Goal: Task Accomplishment & Management: Complete application form

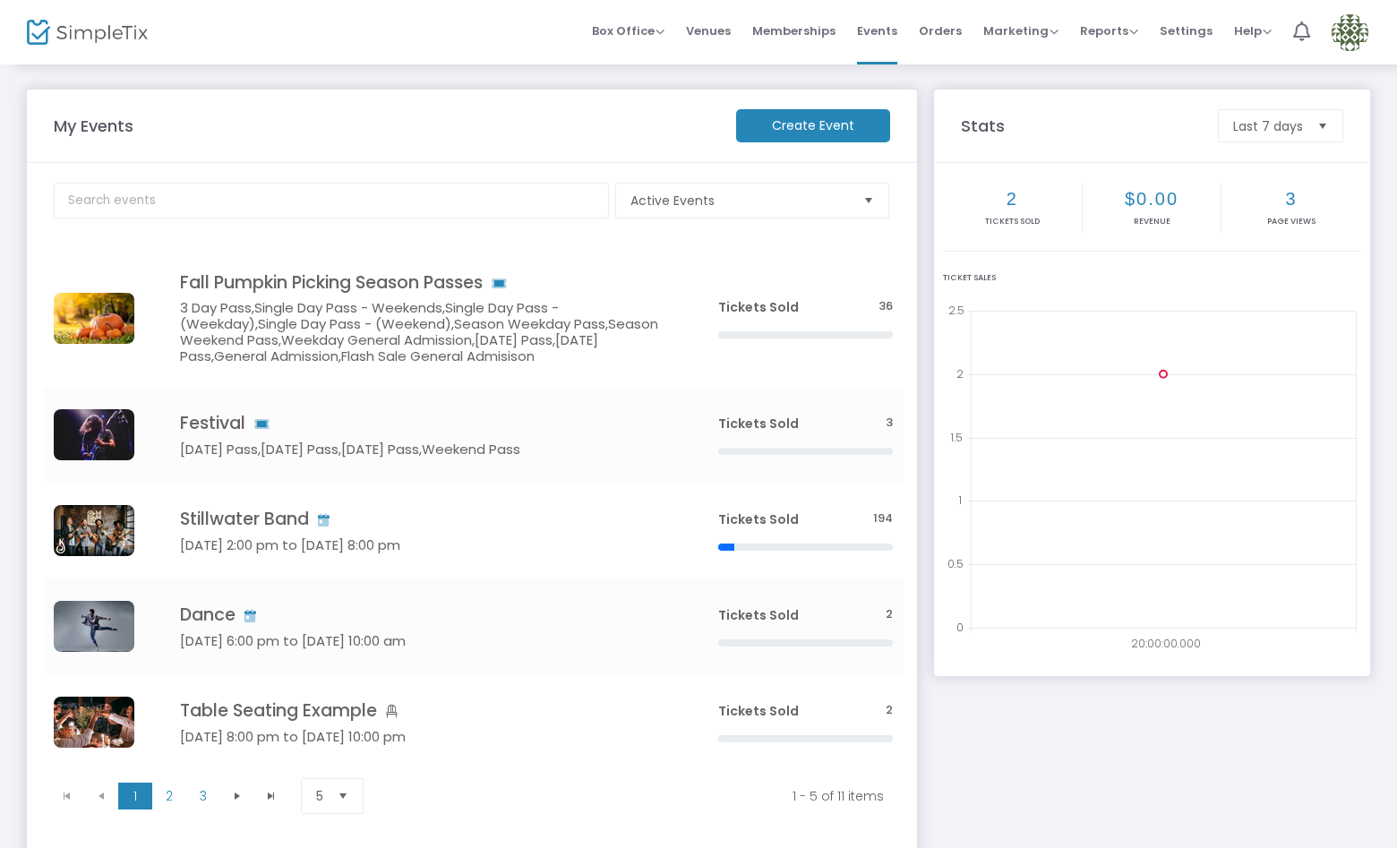
click at [1355, 29] on img at bounding box center [1350, 32] width 37 height 37
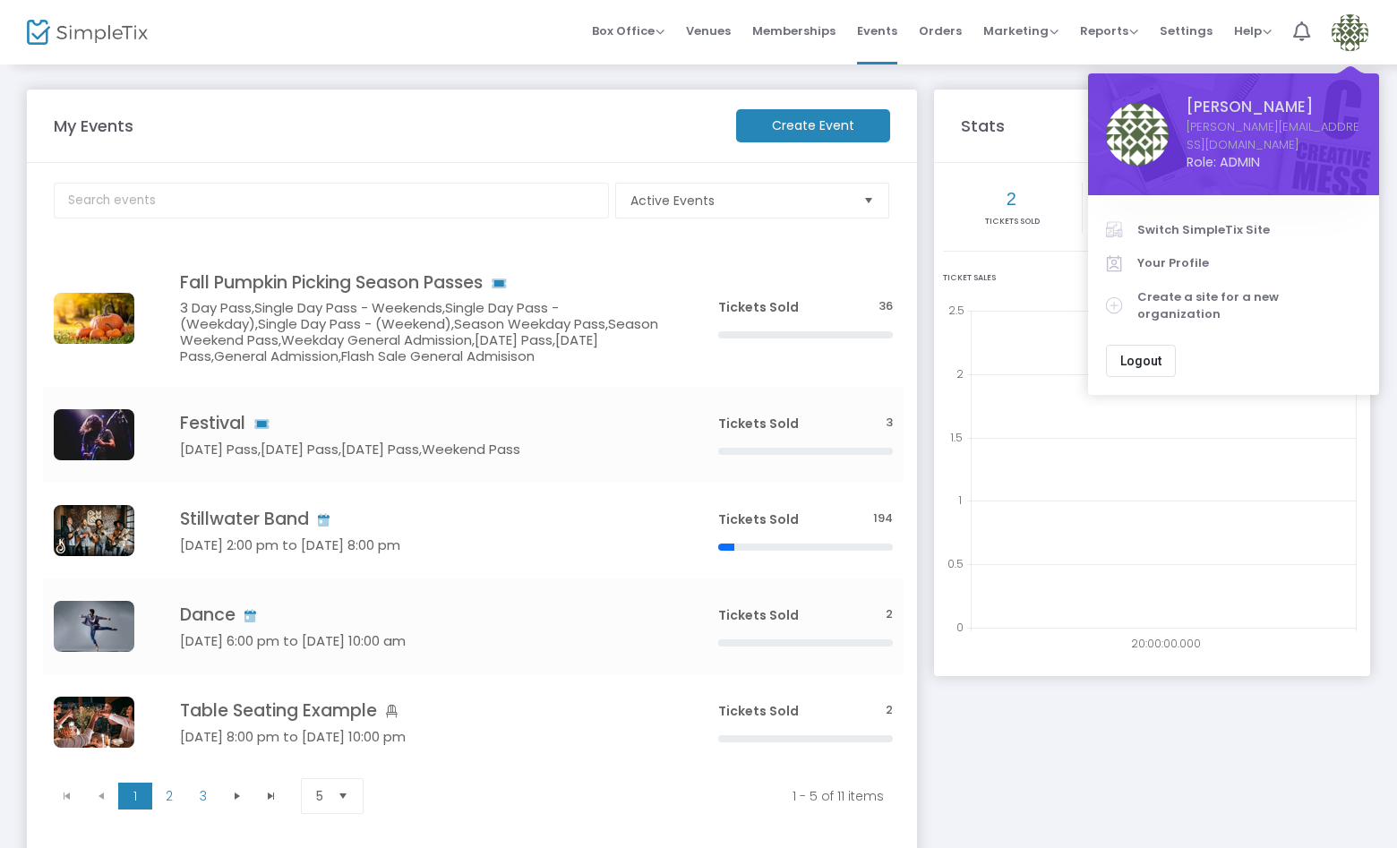
click at [1207, 221] on span "Switch SimpleTix Site" at bounding box center [1249, 230] width 224 height 18
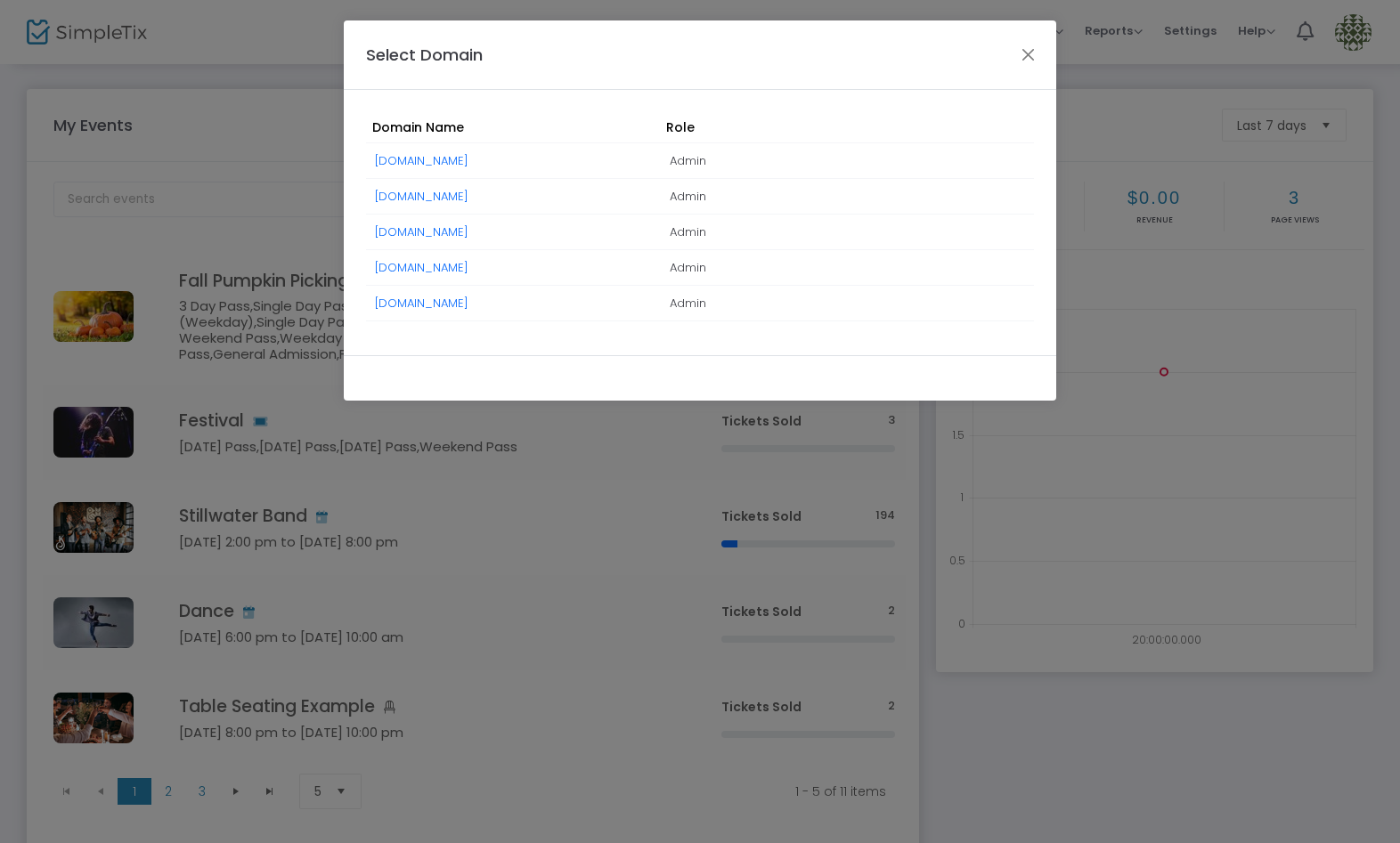
drag, startPoint x: 506, startPoint y: 302, endPoint x: 547, endPoint y: 325, distance: 47.0
click at [468, 302] on link "[DOMAIN_NAME]" at bounding box center [422, 302] width 93 height 17
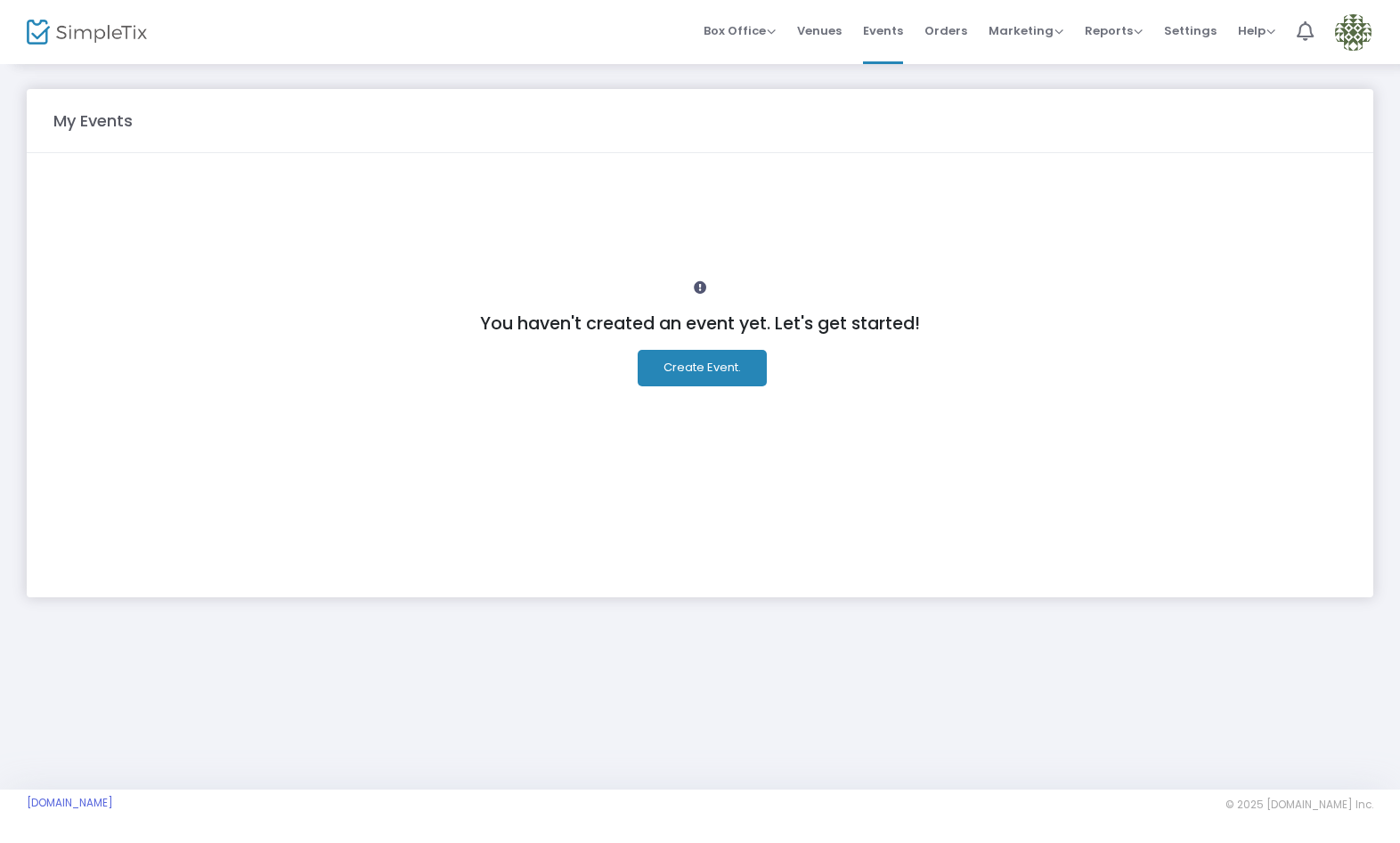
drag, startPoint x: 1349, startPoint y: 31, endPoint x: 1337, endPoint y: 78, distance: 48.5
click at [1348, 32] on img at bounding box center [1352, 32] width 37 height 37
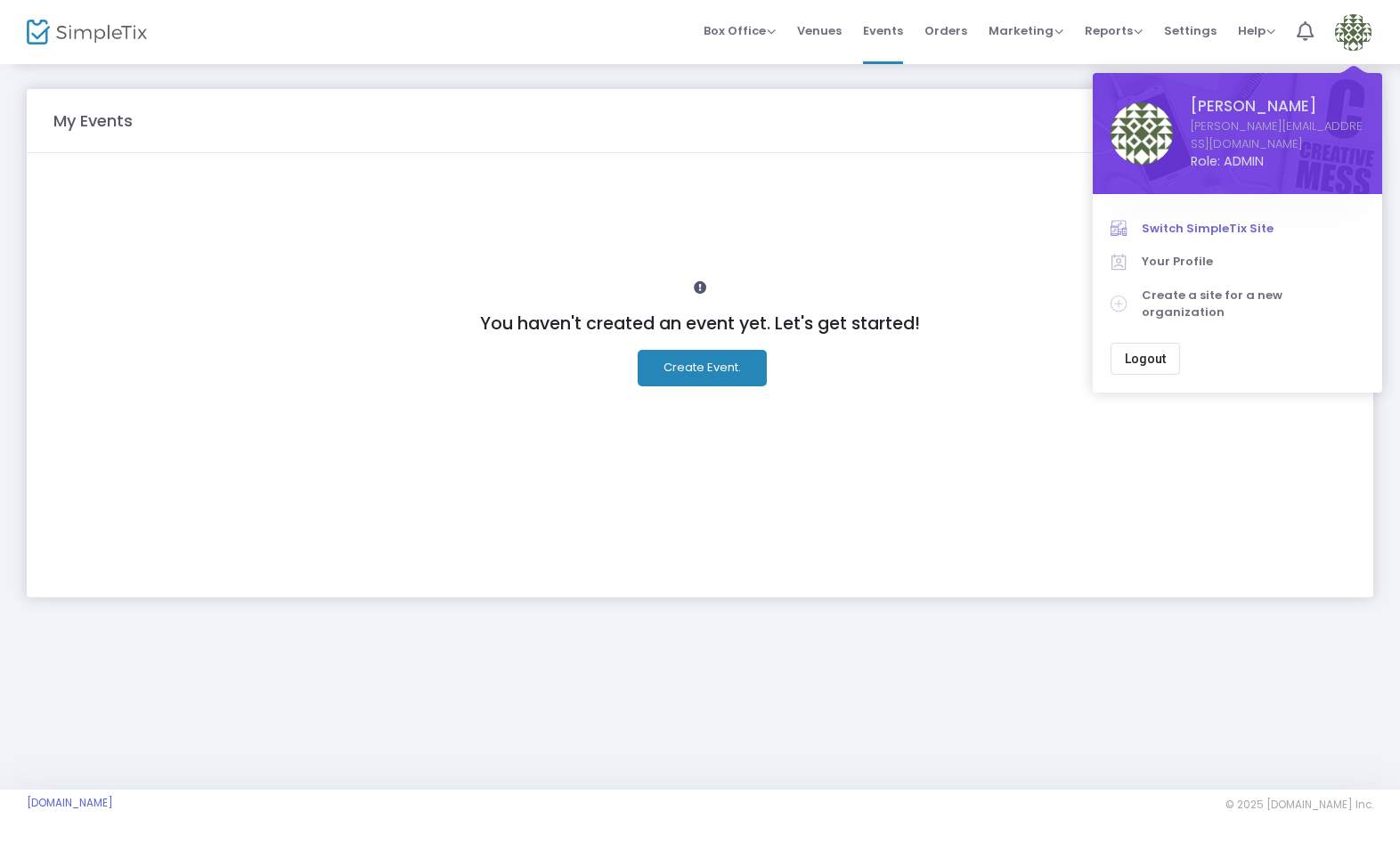
click at [1246, 220] on span "Switch SimpleTix Site" at bounding box center [1253, 229] width 223 height 18
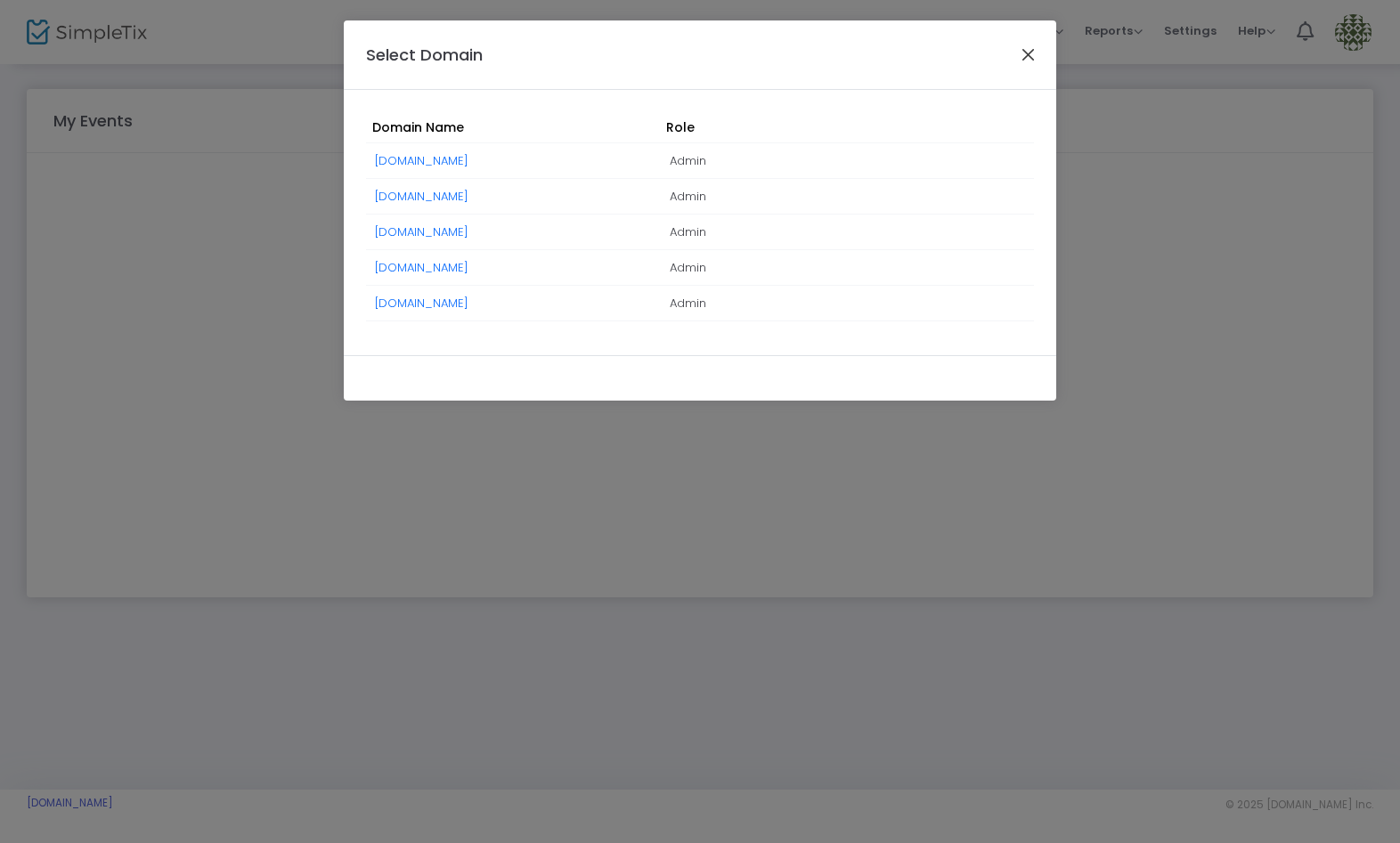
click at [1027, 49] on button "Close" at bounding box center [1028, 54] width 23 height 23
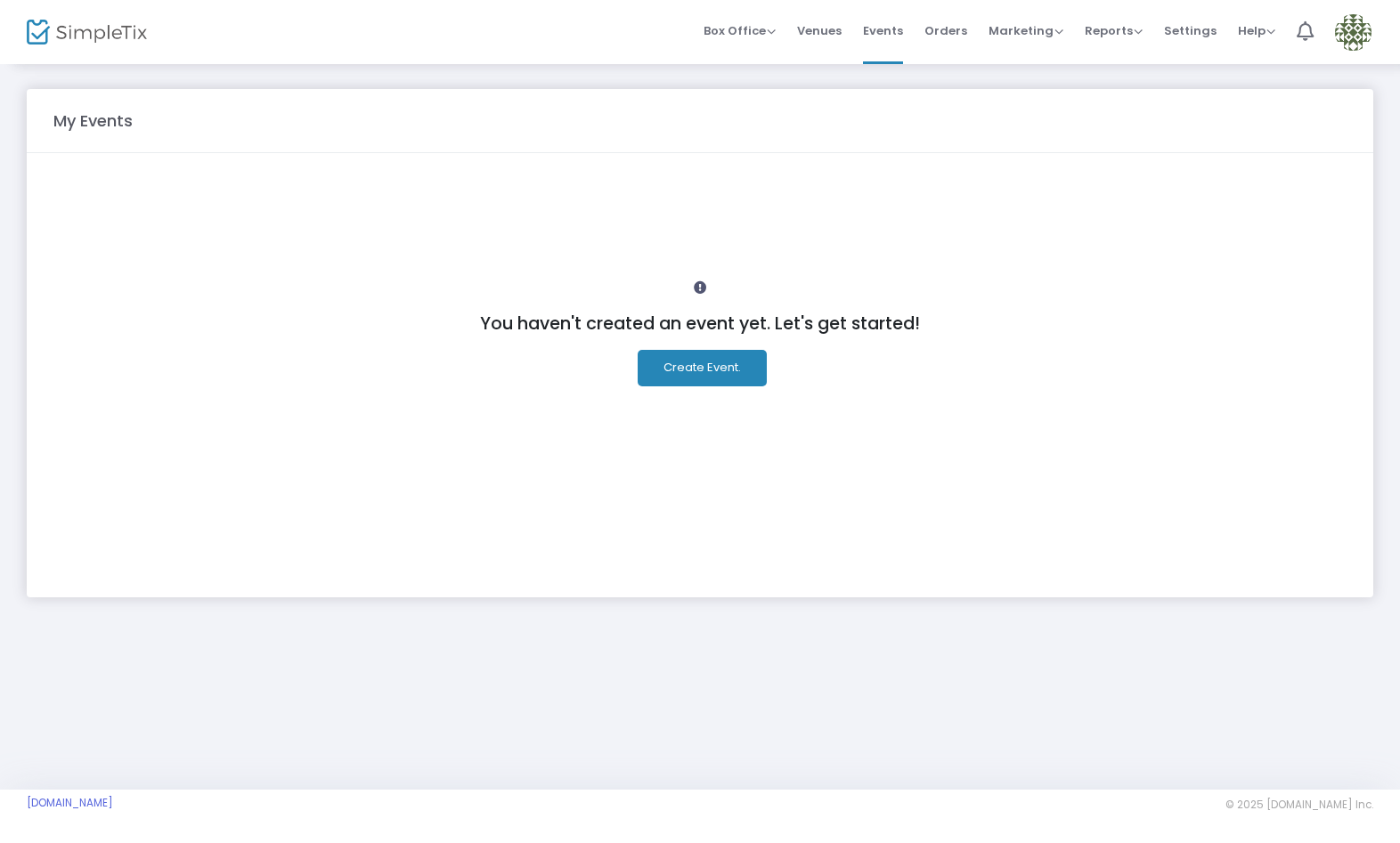
click at [1350, 30] on img at bounding box center [1352, 32] width 37 height 37
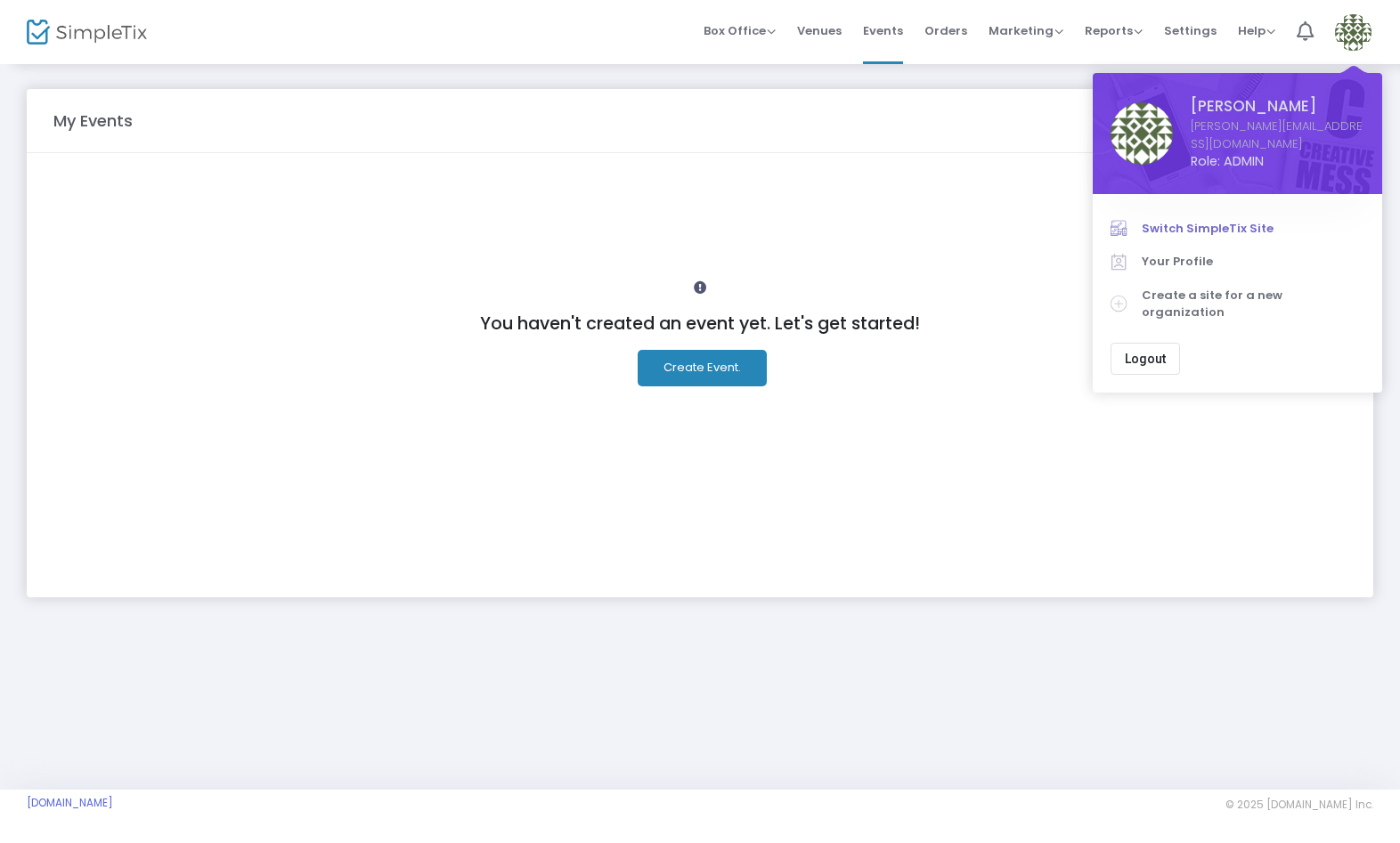
click at [1199, 220] on span "Switch SimpleTix Site" at bounding box center [1253, 229] width 223 height 18
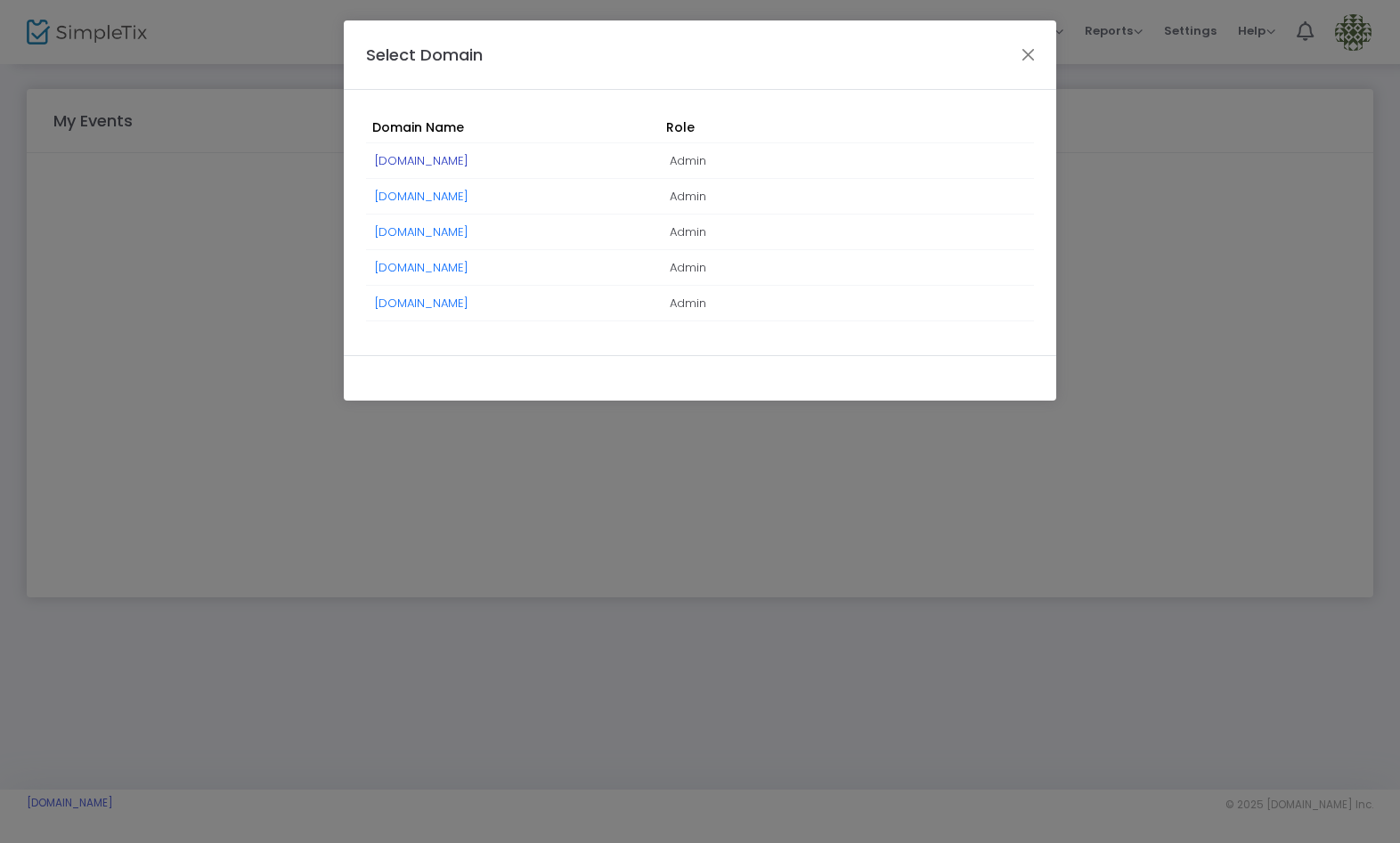
click at [422, 154] on link "[DOMAIN_NAME]" at bounding box center [422, 160] width 93 height 17
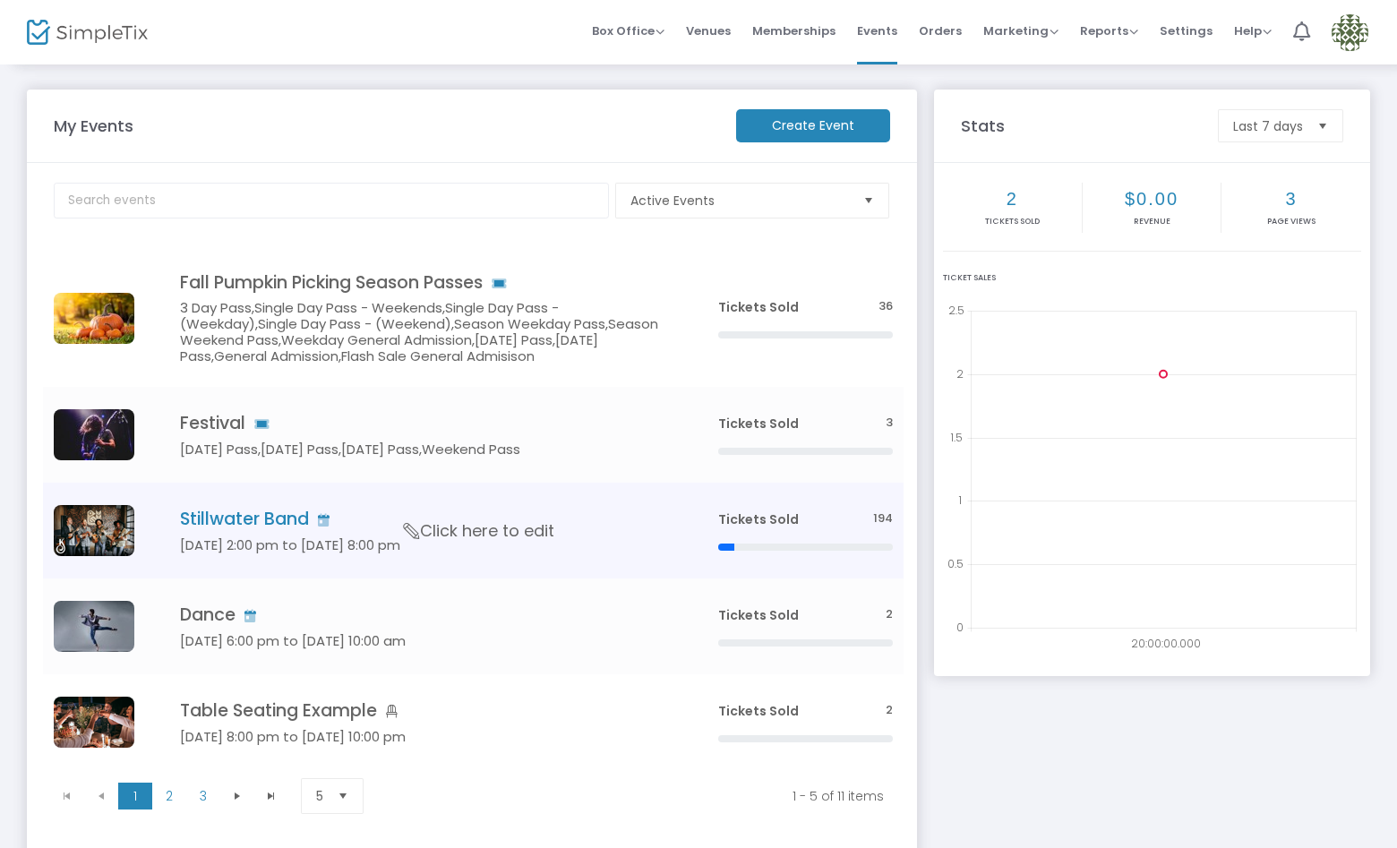
click at [495, 535] on span "Click here to edit" at bounding box center [479, 530] width 150 height 23
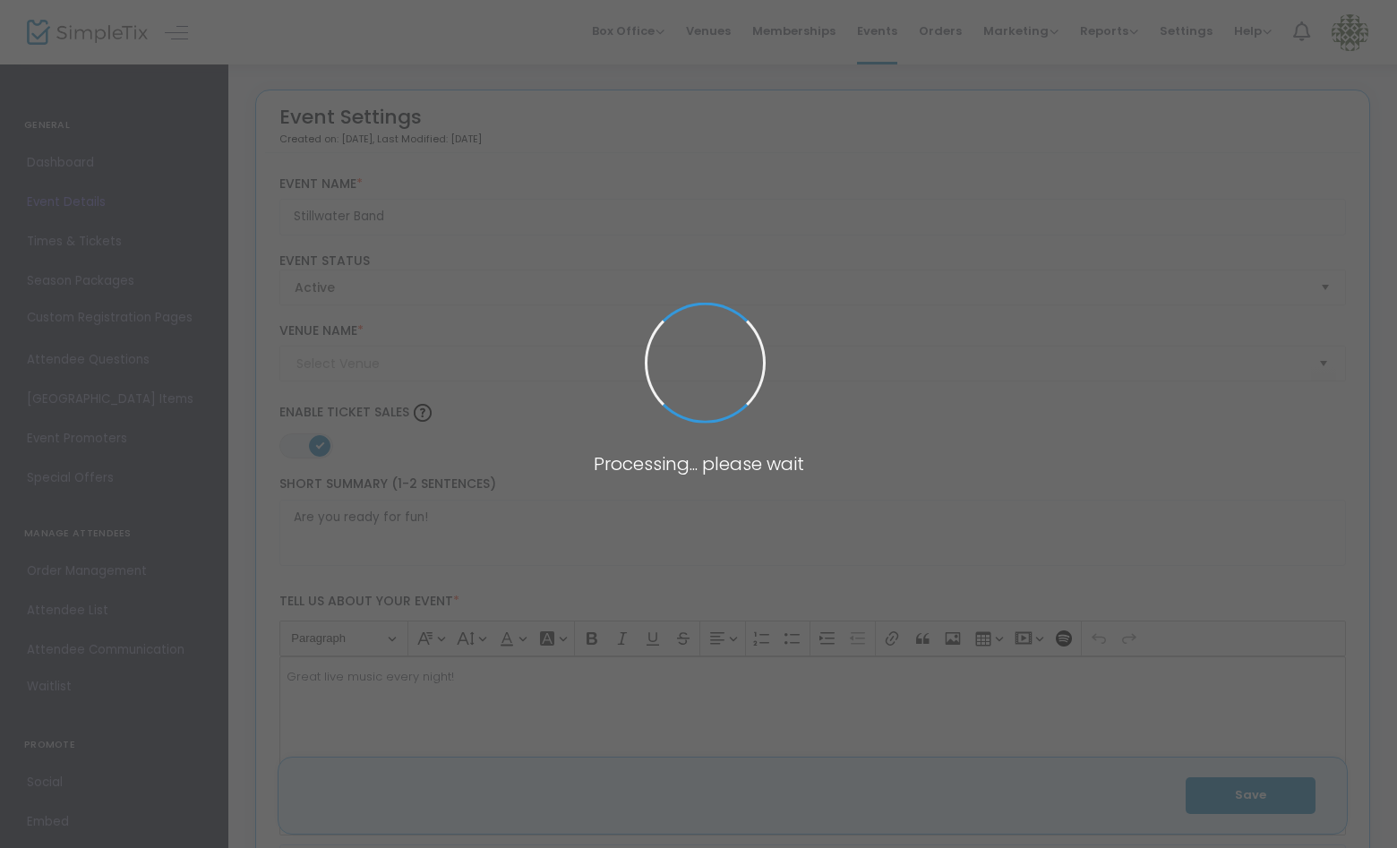
type input "Geffen Playhouse"
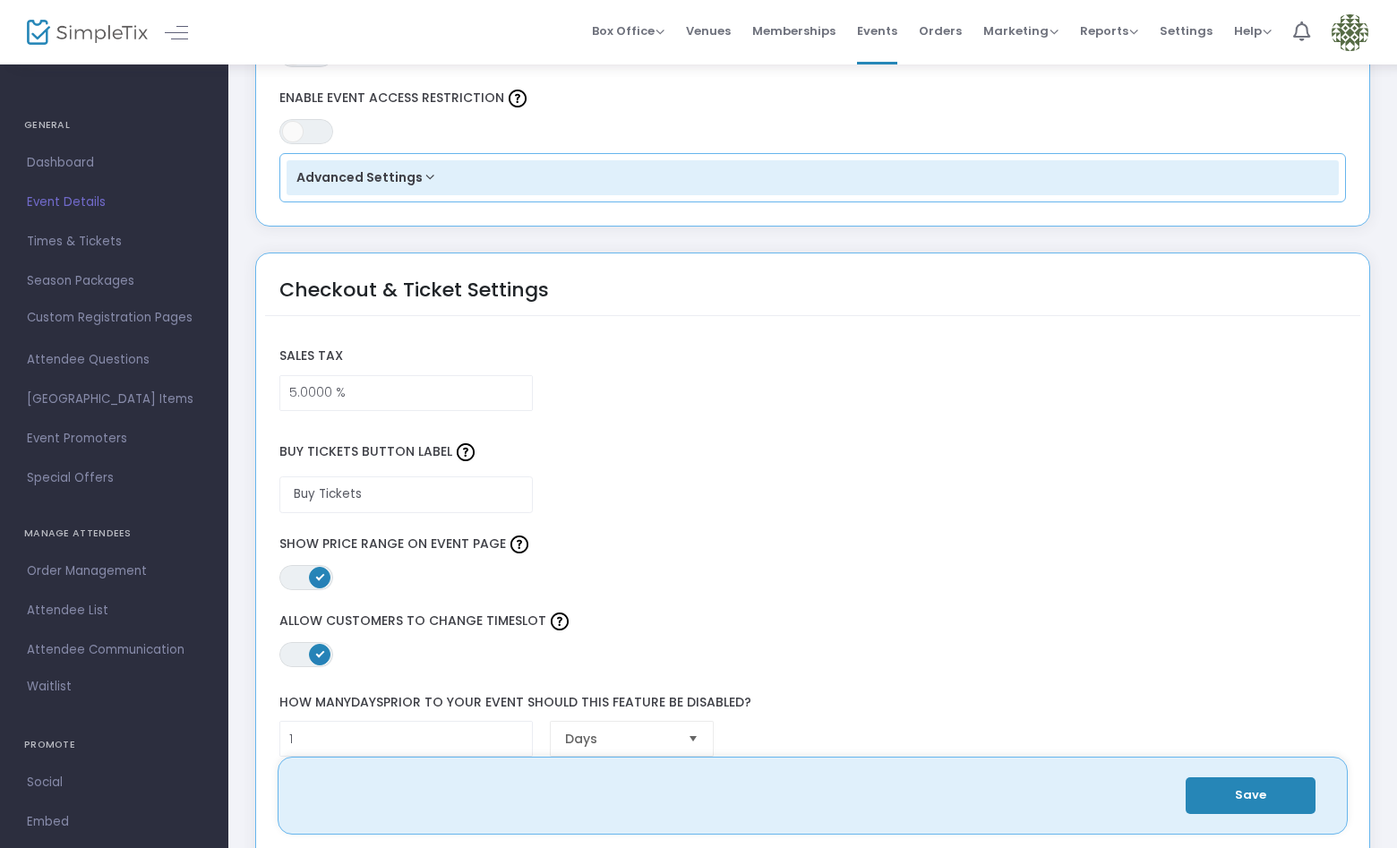
scroll to position [1182, 0]
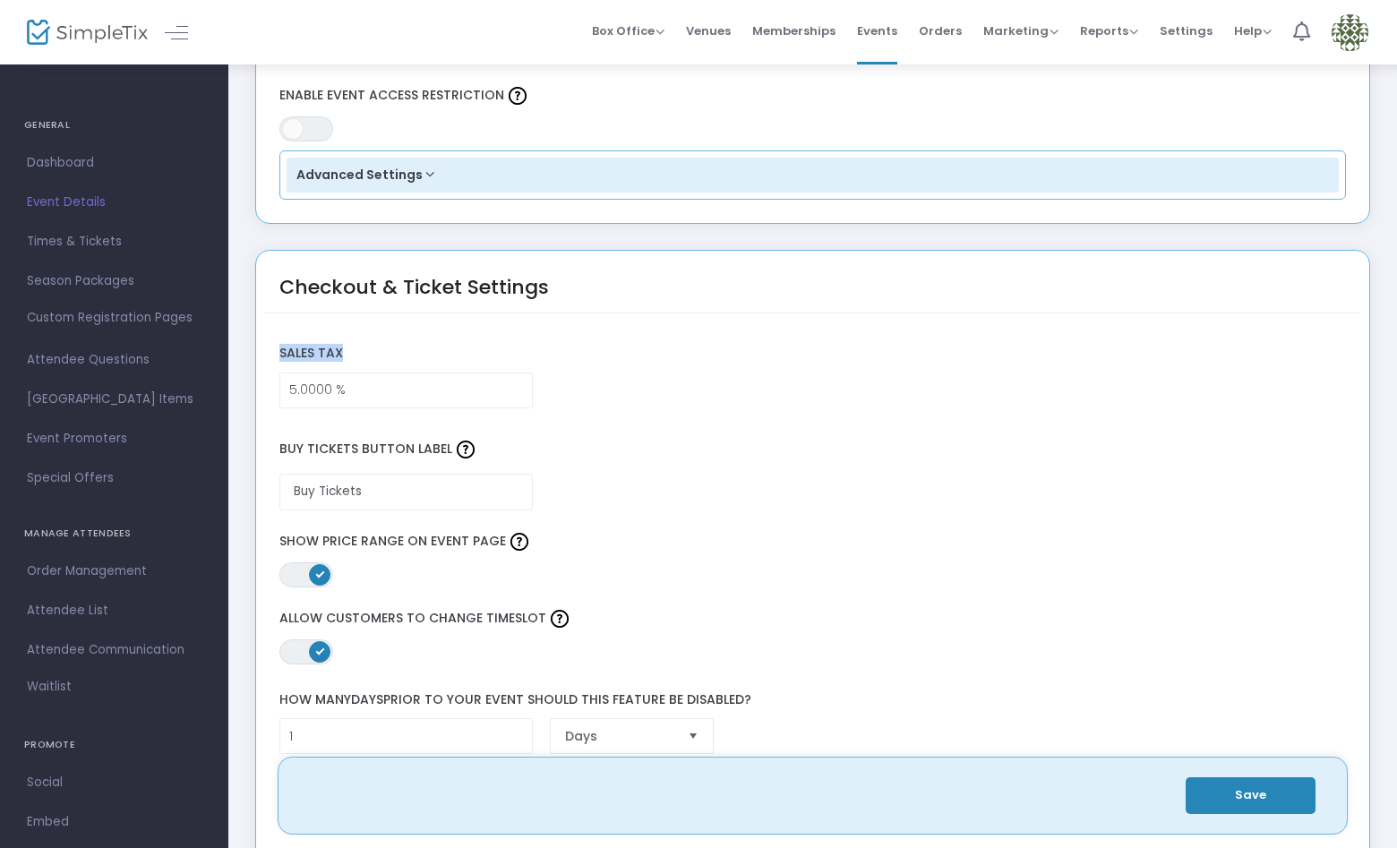
drag, startPoint x: 327, startPoint y: 347, endPoint x: 368, endPoint y: 362, distance: 43.6
click at [367, 361] on label "Sales Tax" at bounding box center [812, 354] width 1084 height 37
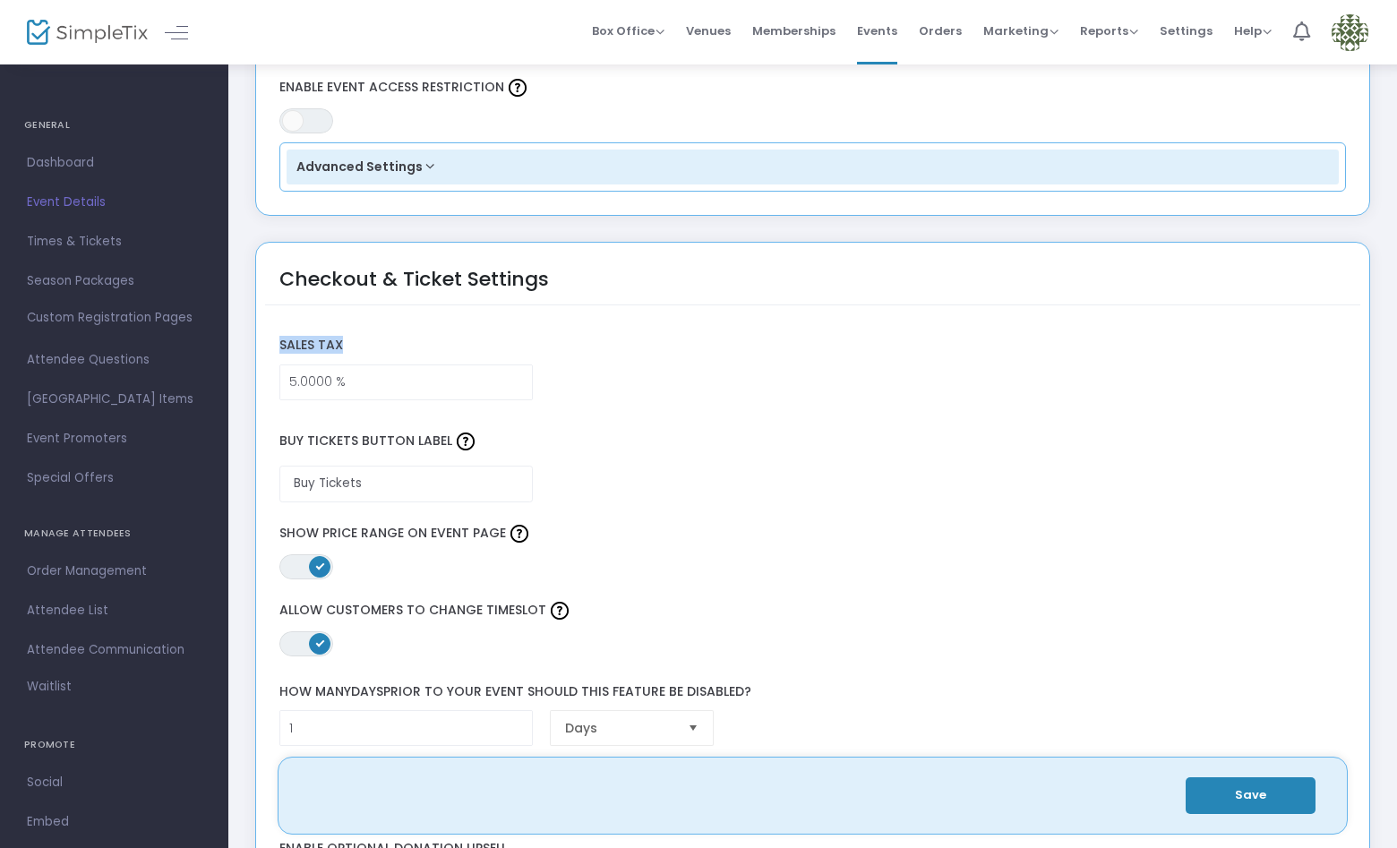
scroll to position [1193, 0]
click at [880, 25] on span "Events" at bounding box center [877, 31] width 40 height 46
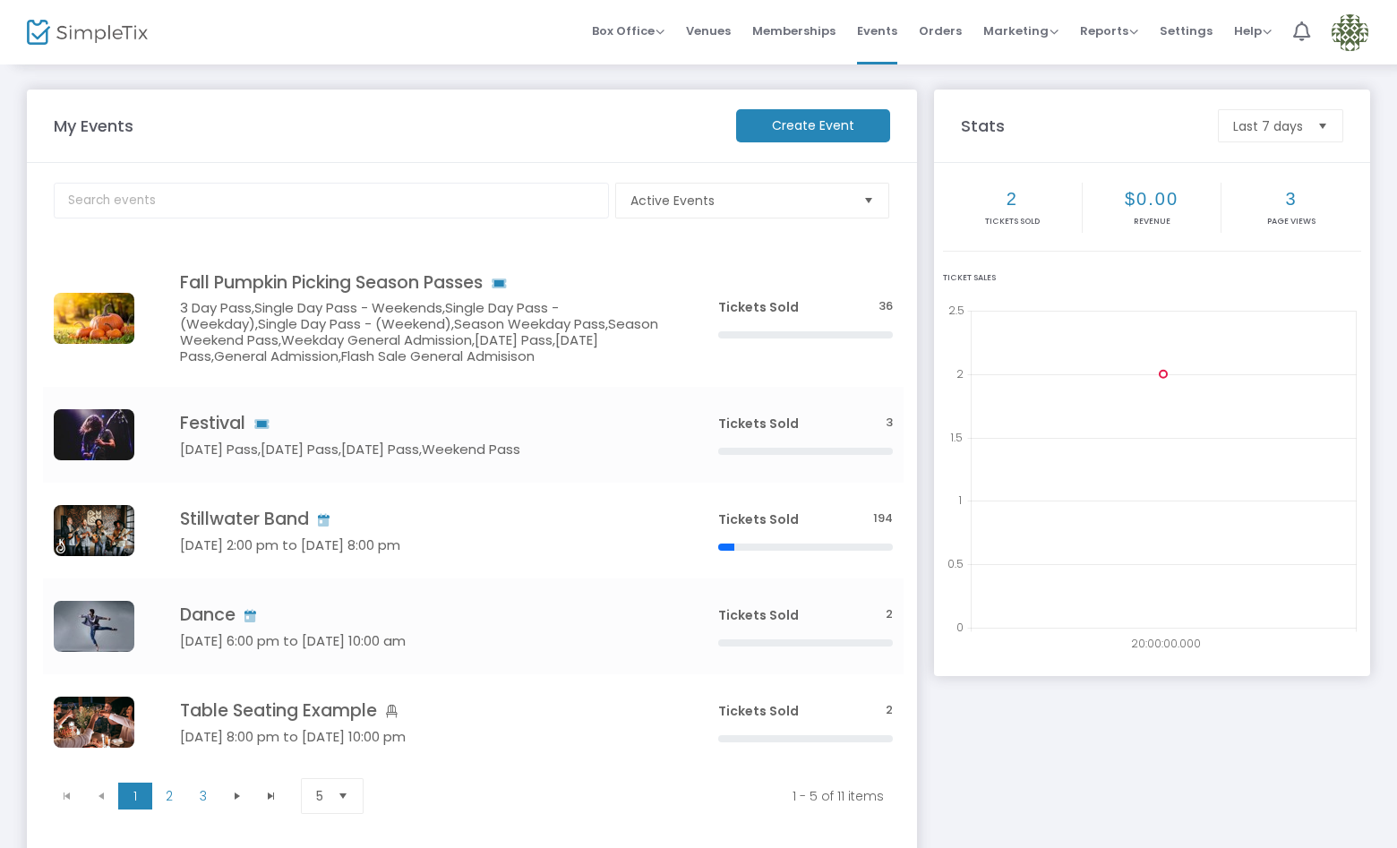
click at [530, 514] on h4 "Stillwater Band" at bounding box center [422, 519] width 484 height 21
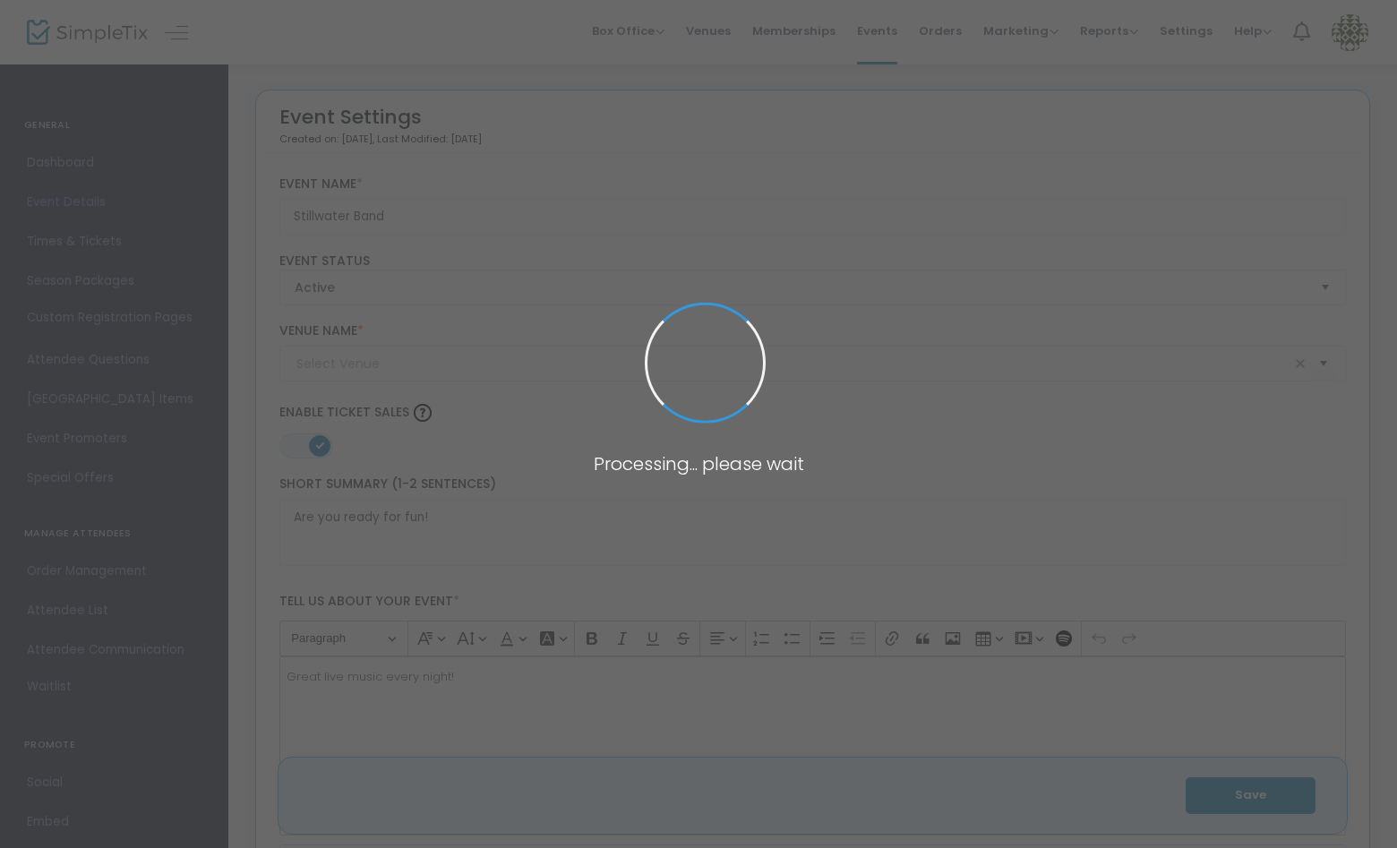
type input "Geffen Playhouse"
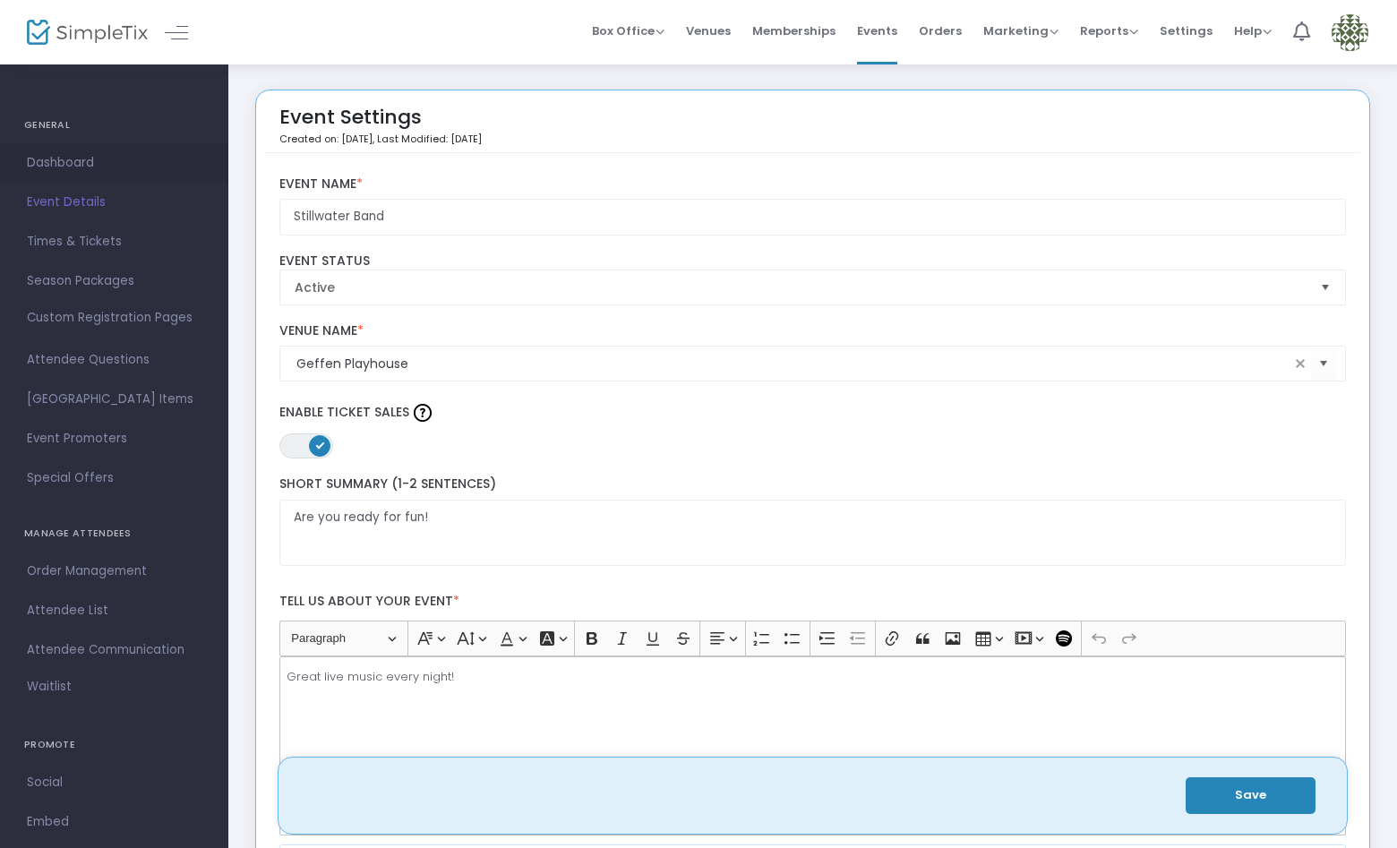
click at [67, 162] on span "Dashboard" at bounding box center [114, 162] width 175 height 23
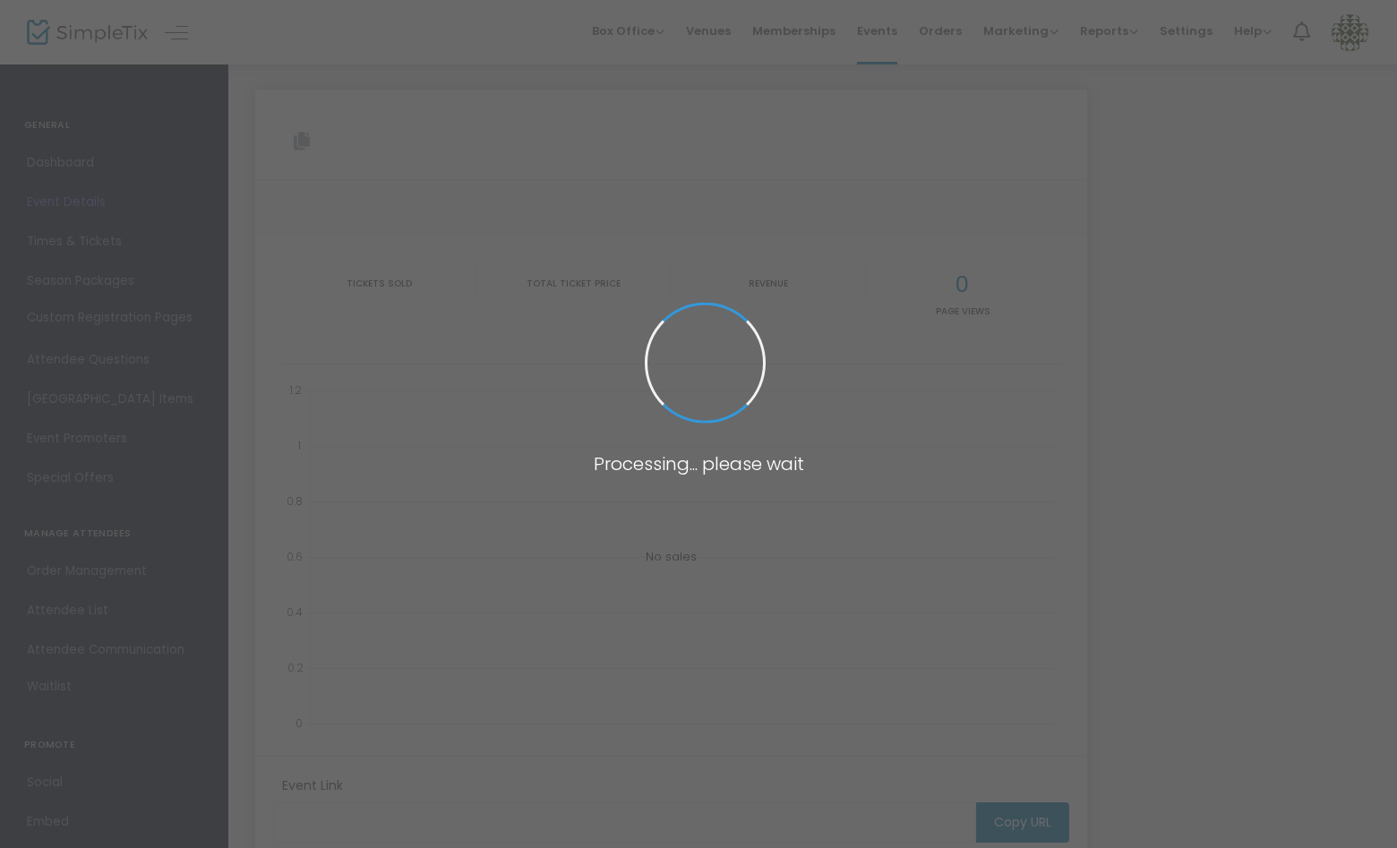
type input "https://www.simpletix.com/e/stillwater-band-tickets-102731"
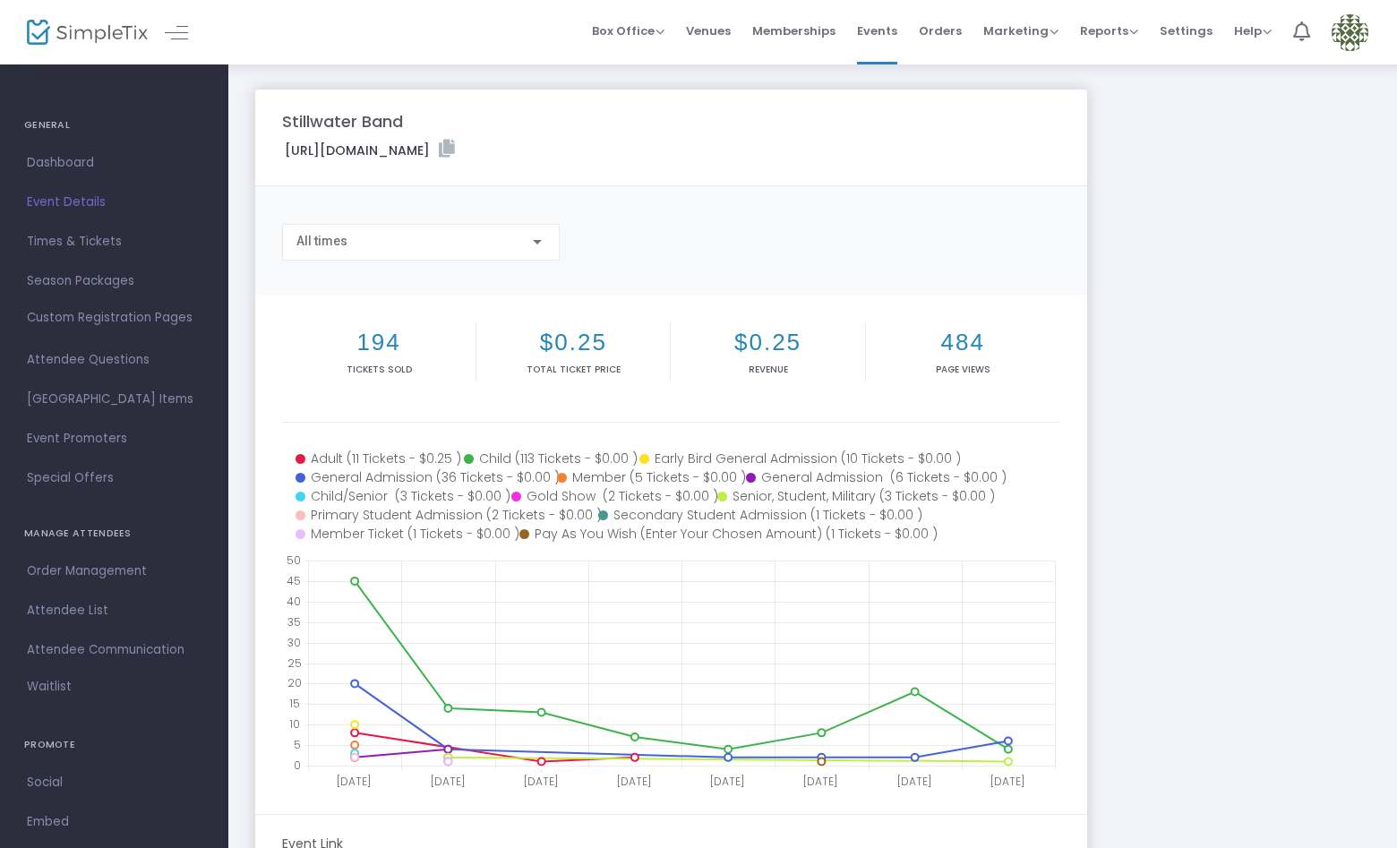
click at [365, 253] on div "All times" at bounding box center [420, 237] width 249 height 33
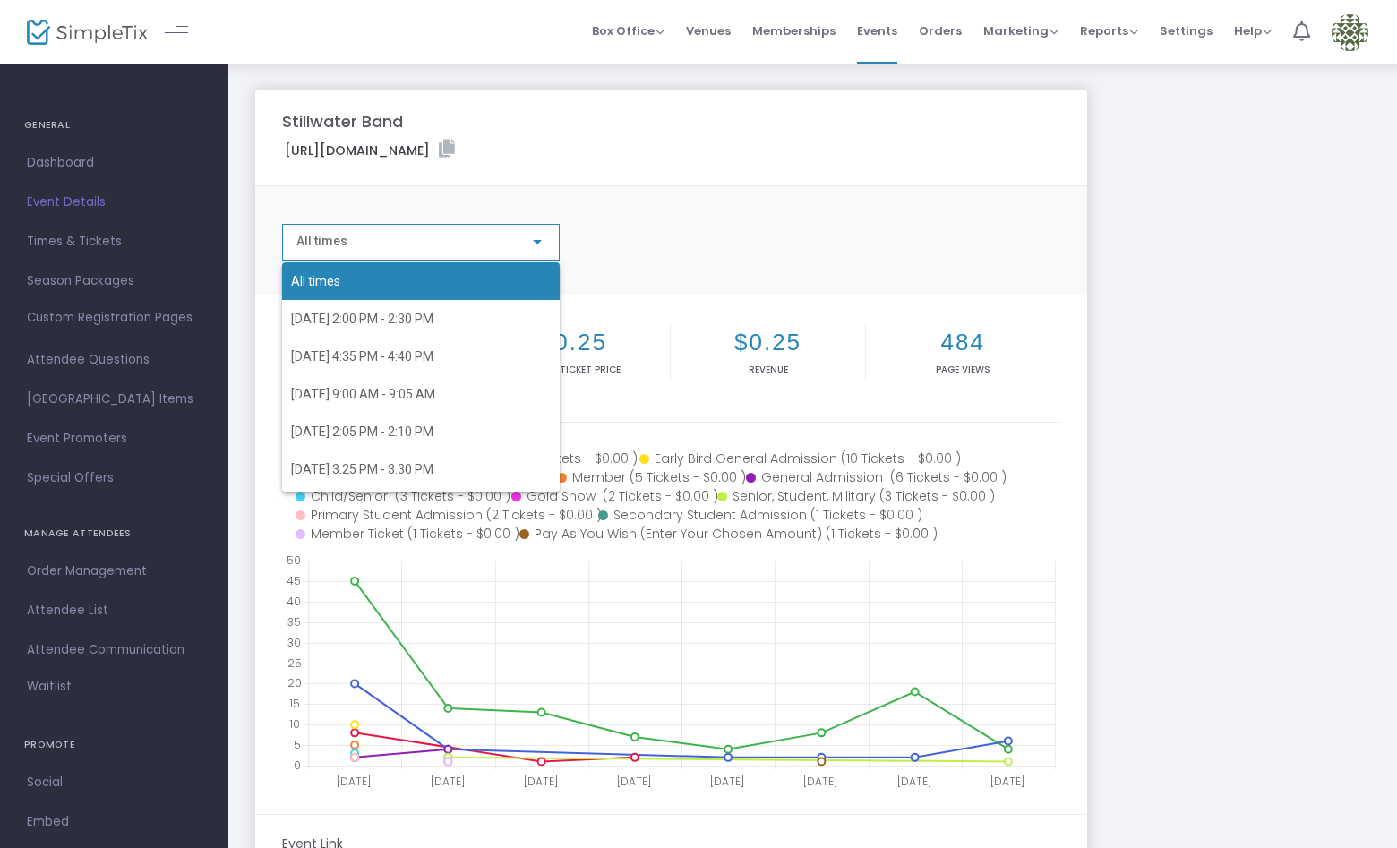
click at [255, 268] on div at bounding box center [698, 424] width 1397 height 848
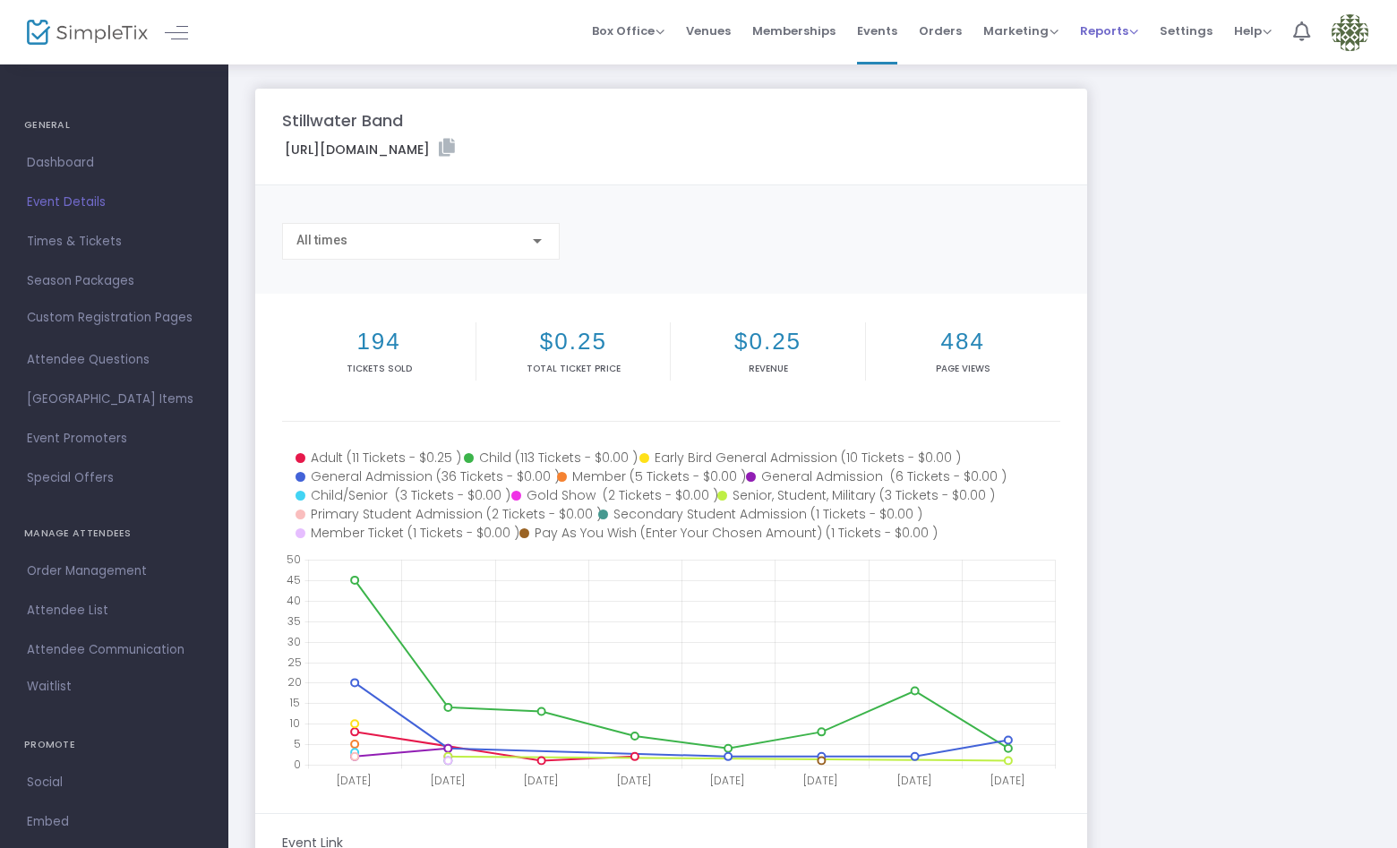
click at [1121, 25] on span "Reports" at bounding box center [1109, 30] width 58 height 17
drag, startPoint x: 1126, startPoint y: 55, endPoint x: 1126, endPoint y: 77, distance: 22.4
click at [1126, 55] on li "Analytics" at bounding box center [1138, 60] width 116 height 35
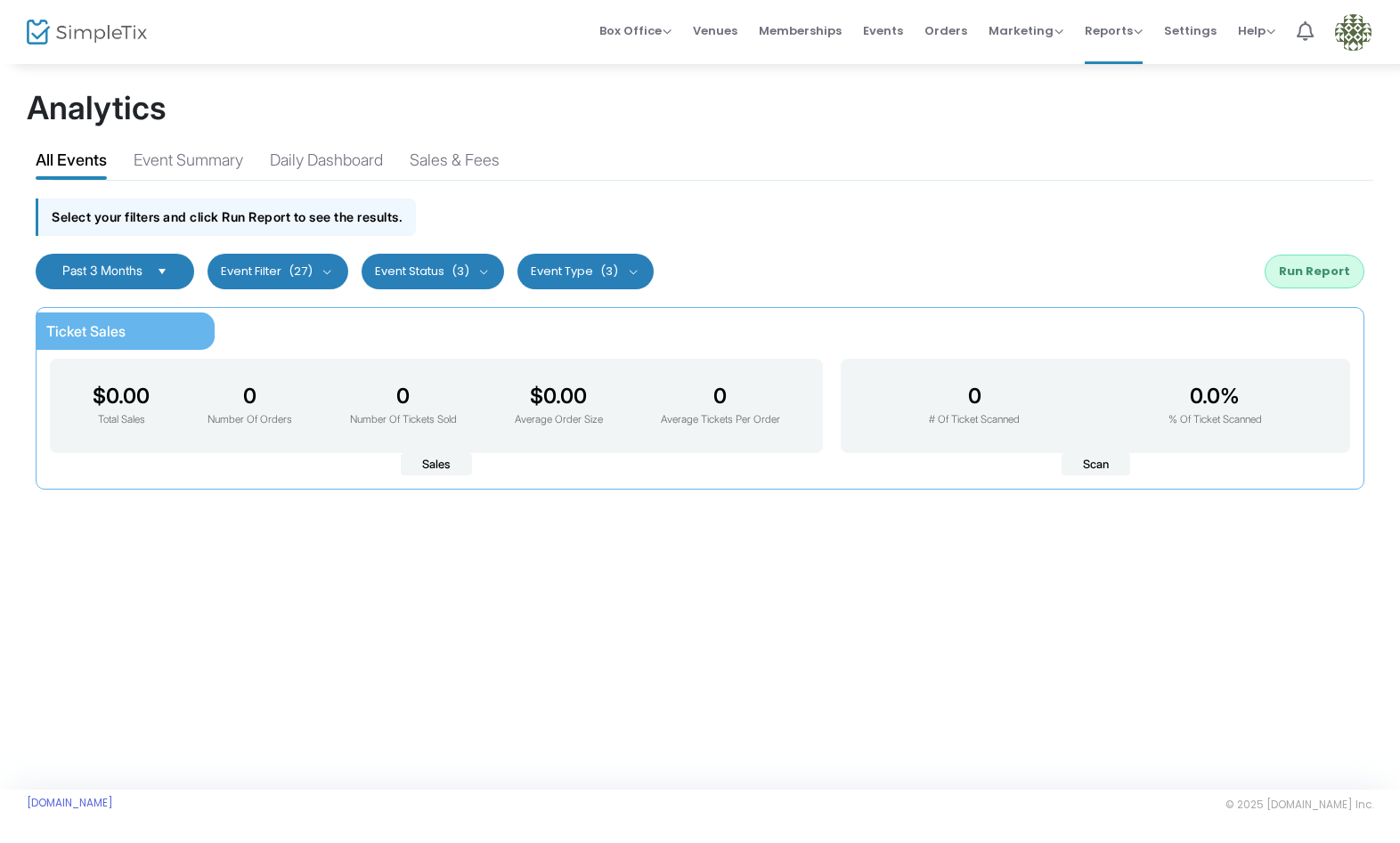
click at [1285, 268] on button "Run Report" at bounding box center [1314, 271] width 99 height 34
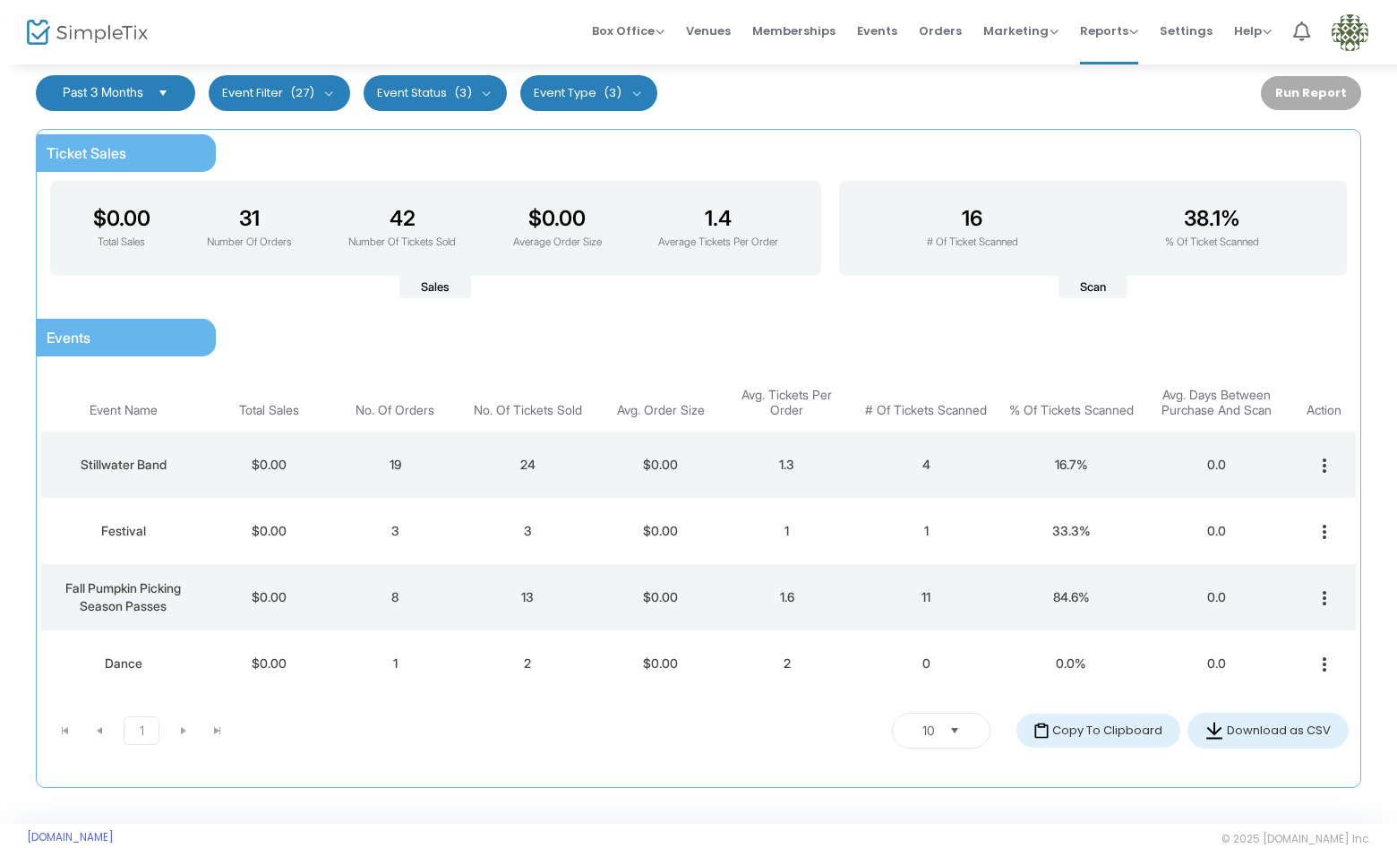
scroll to position [210, 0]
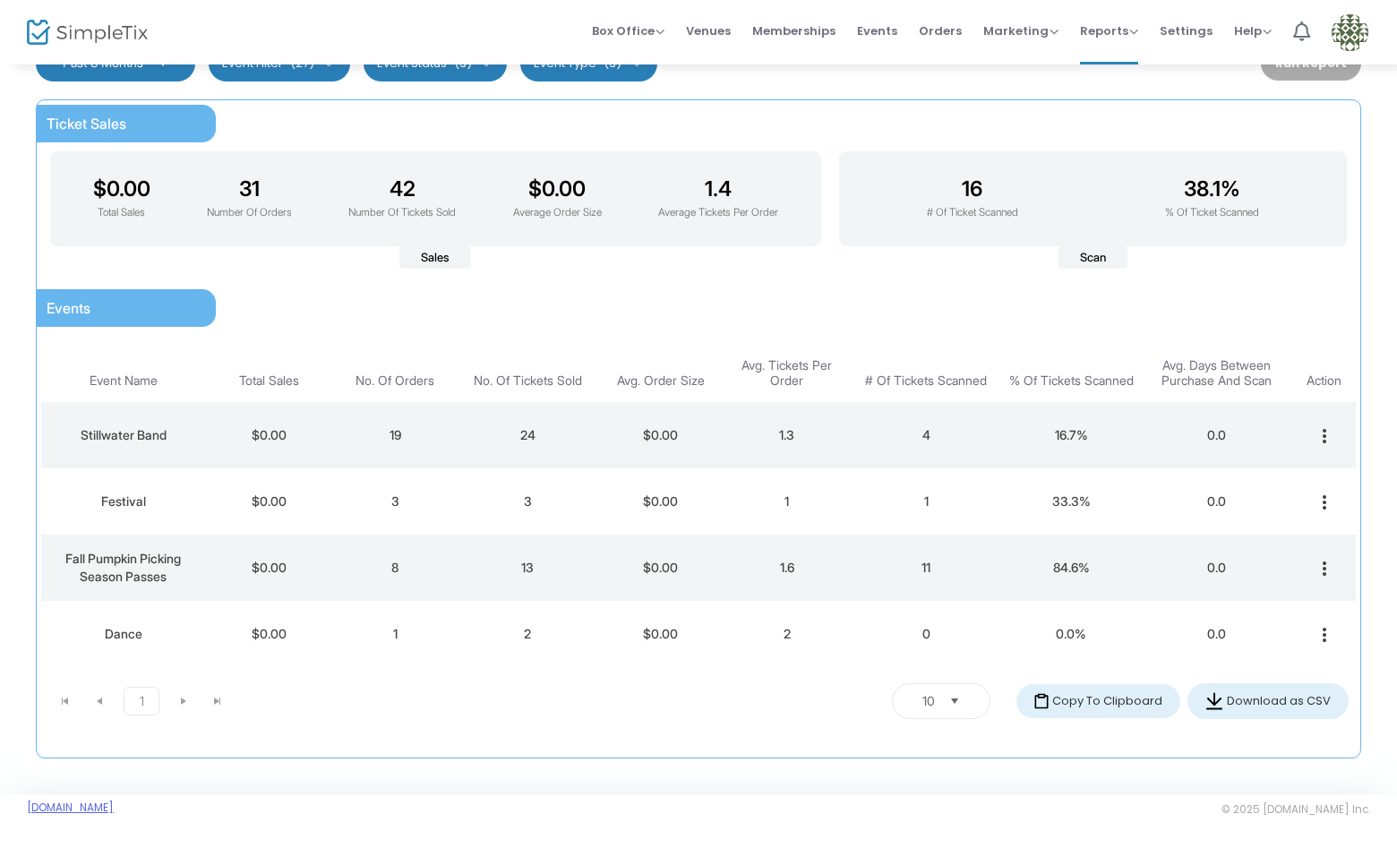
click at [102, 807] on link "[DOMAIN_NAME]" at bounding box center [70, 808] width 87 height 14
click at [1349, 20] on img at bounding box center [1350, 32] width 37 height 37
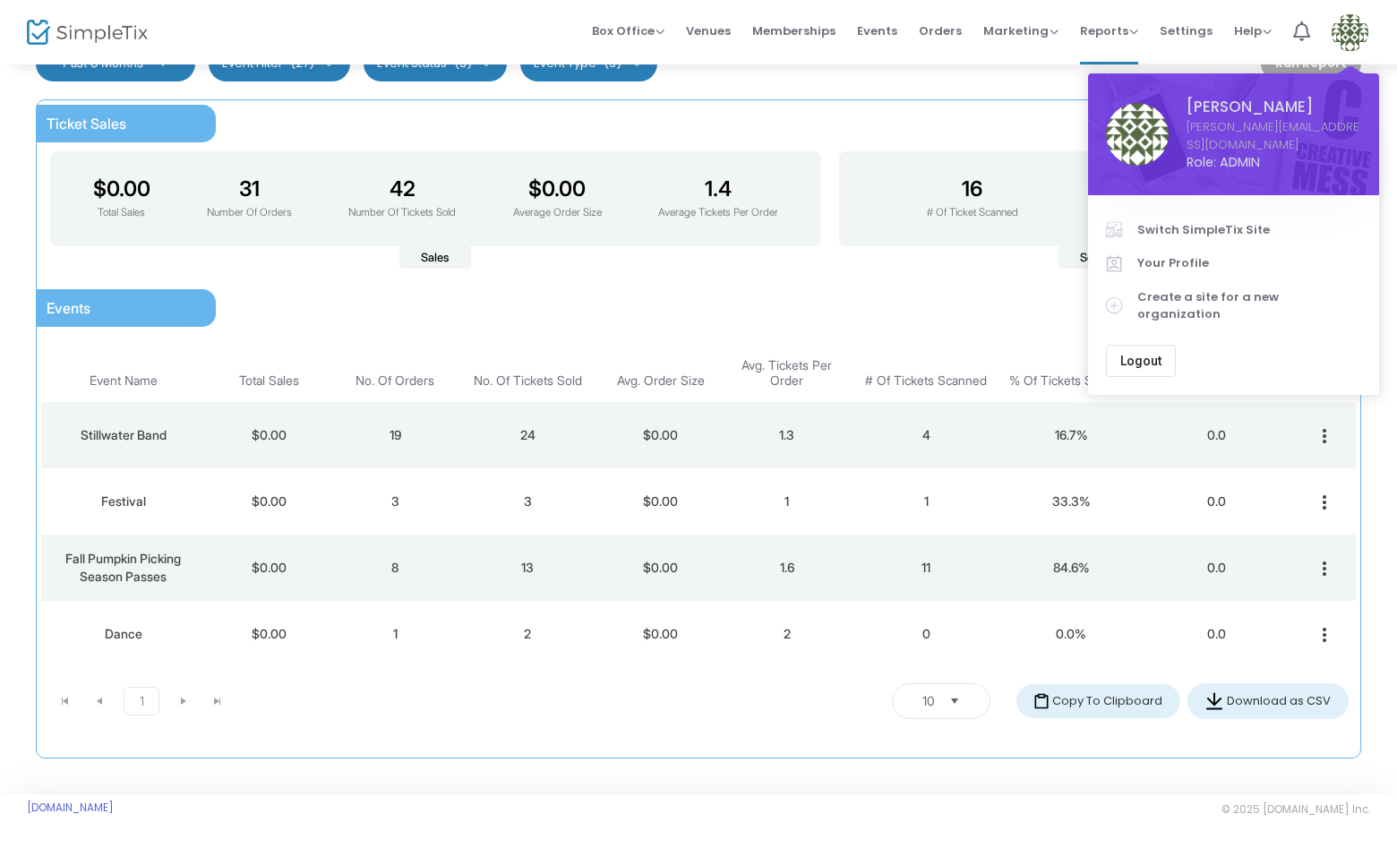
click at [1190, 221] on span "Switch SimpleTix Site" at bounding box center [1249, 230] width 224 height 18
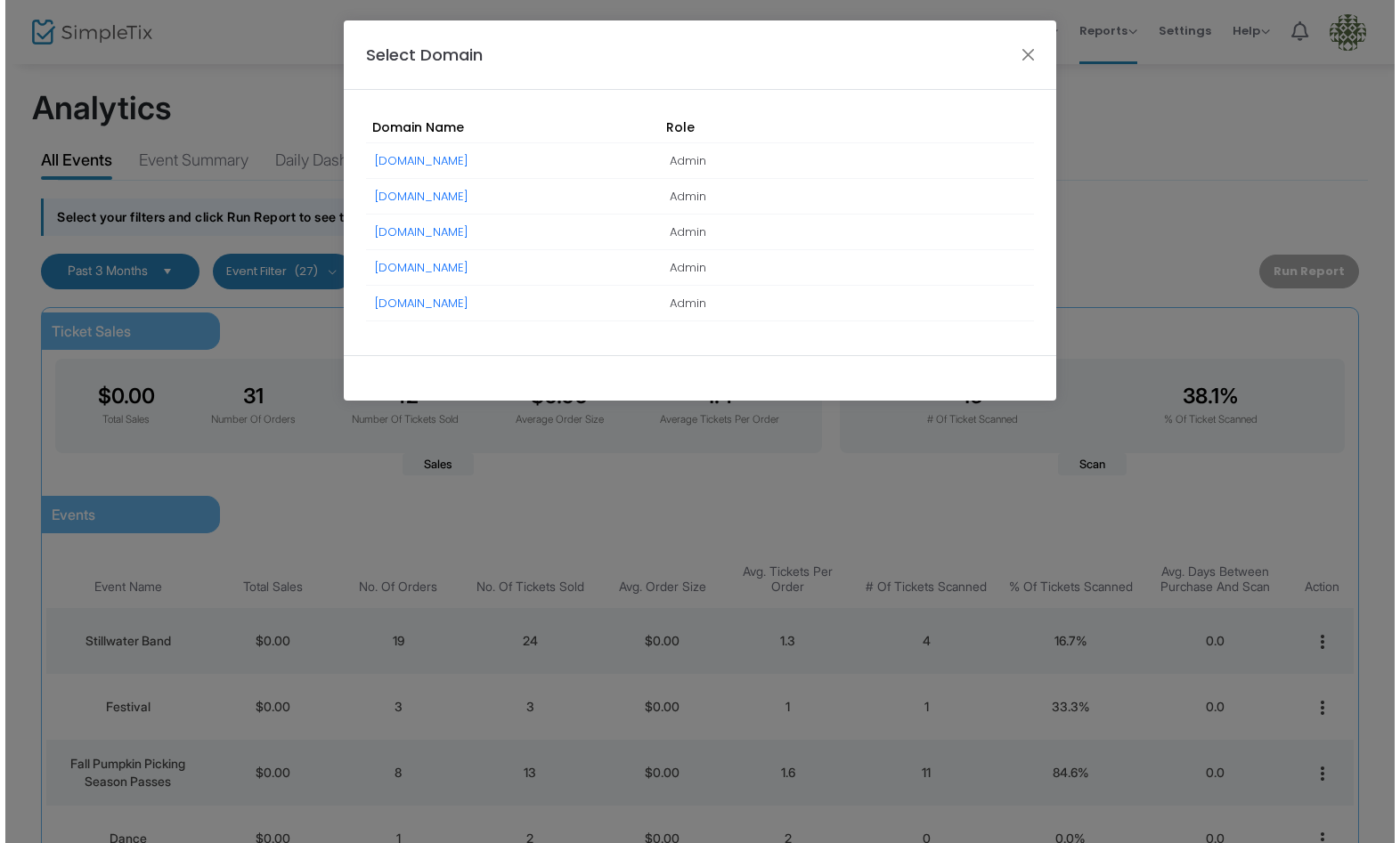
scroll to position [0, 0]
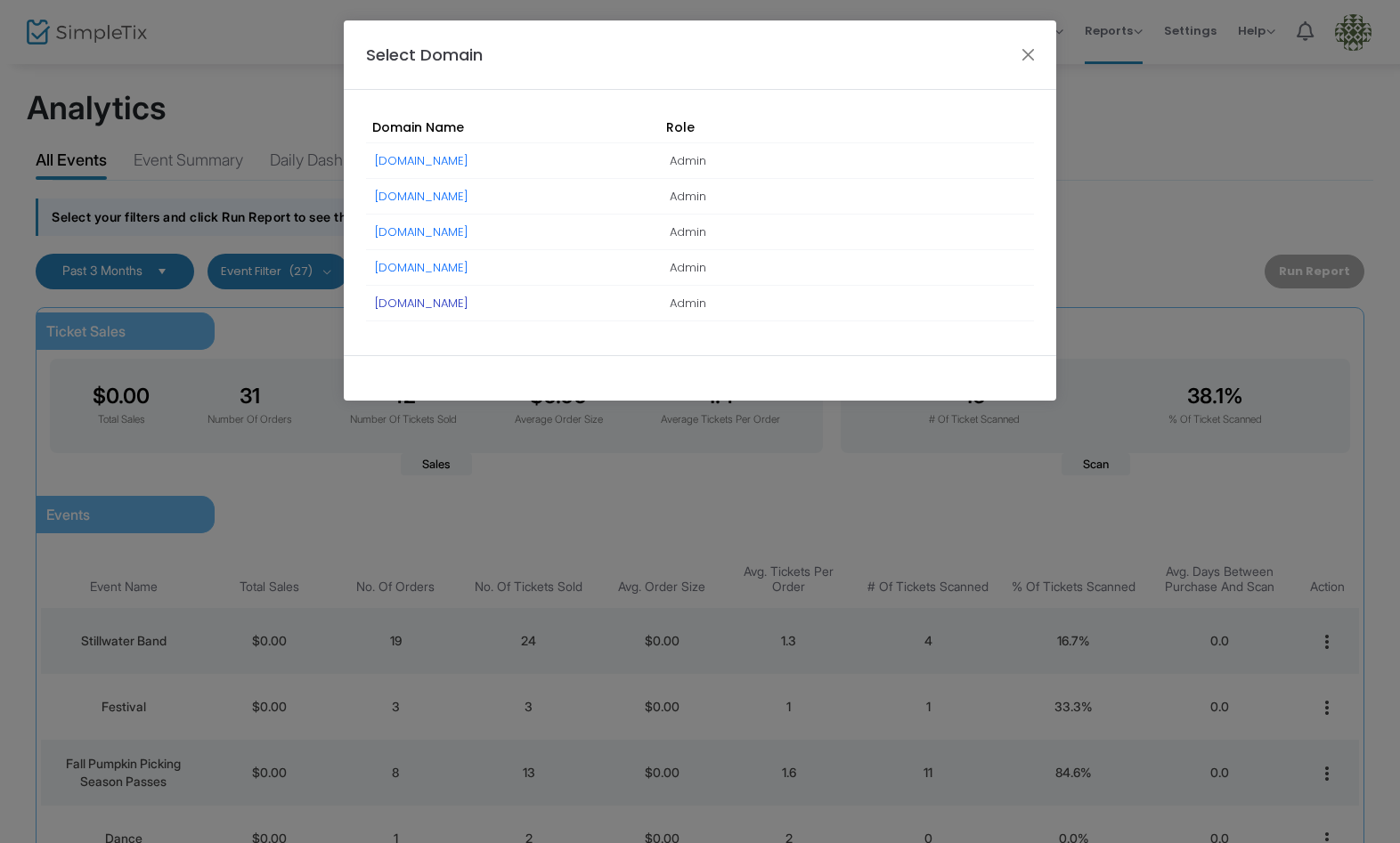
click at [468, 304] on link "[DOMAIN_NAME]" at bounding box center [422, 302] width 93 height 17
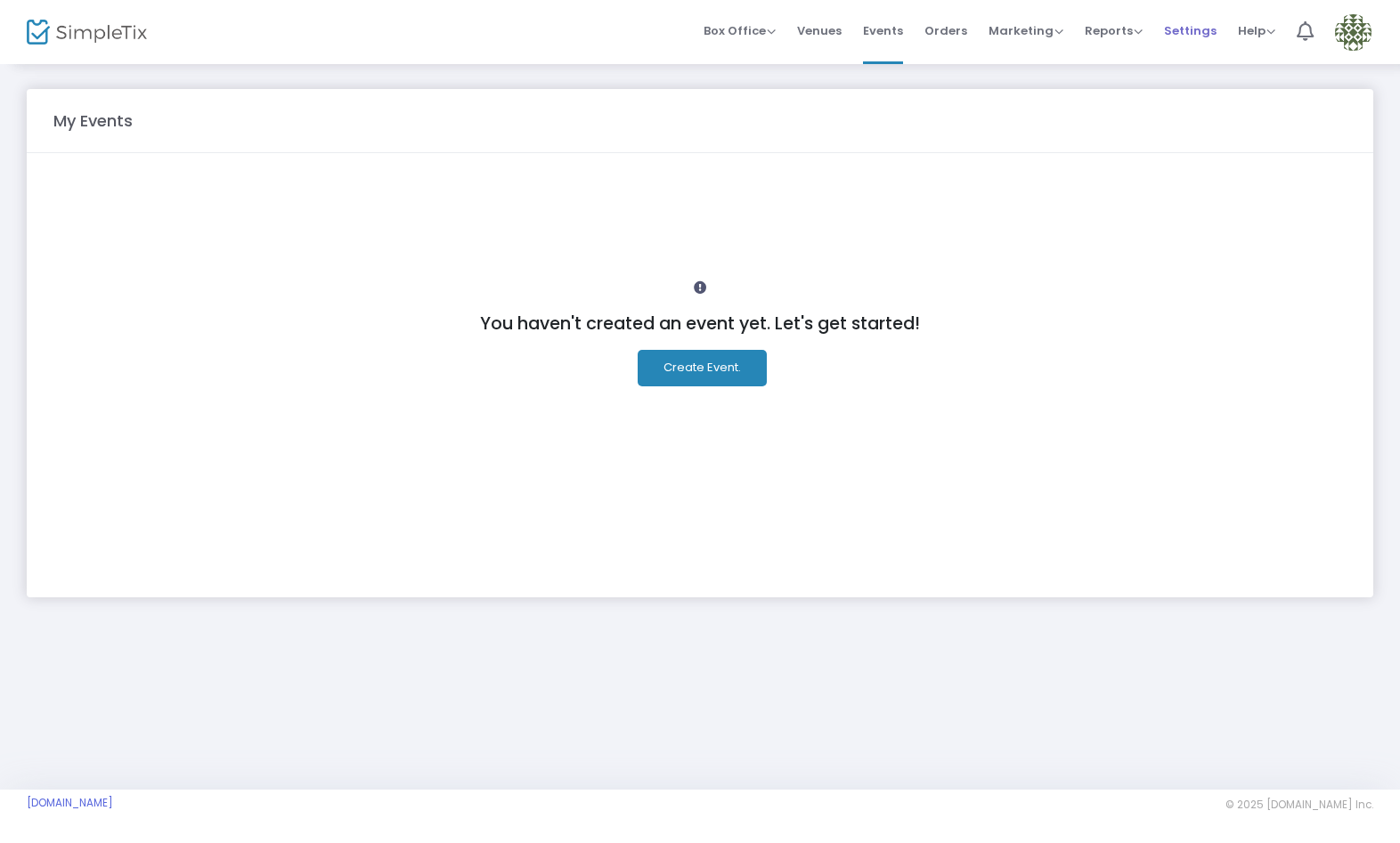
click at [1188, 18] on span "Settings" at bounding box center [1189, 31] width 53 height 46
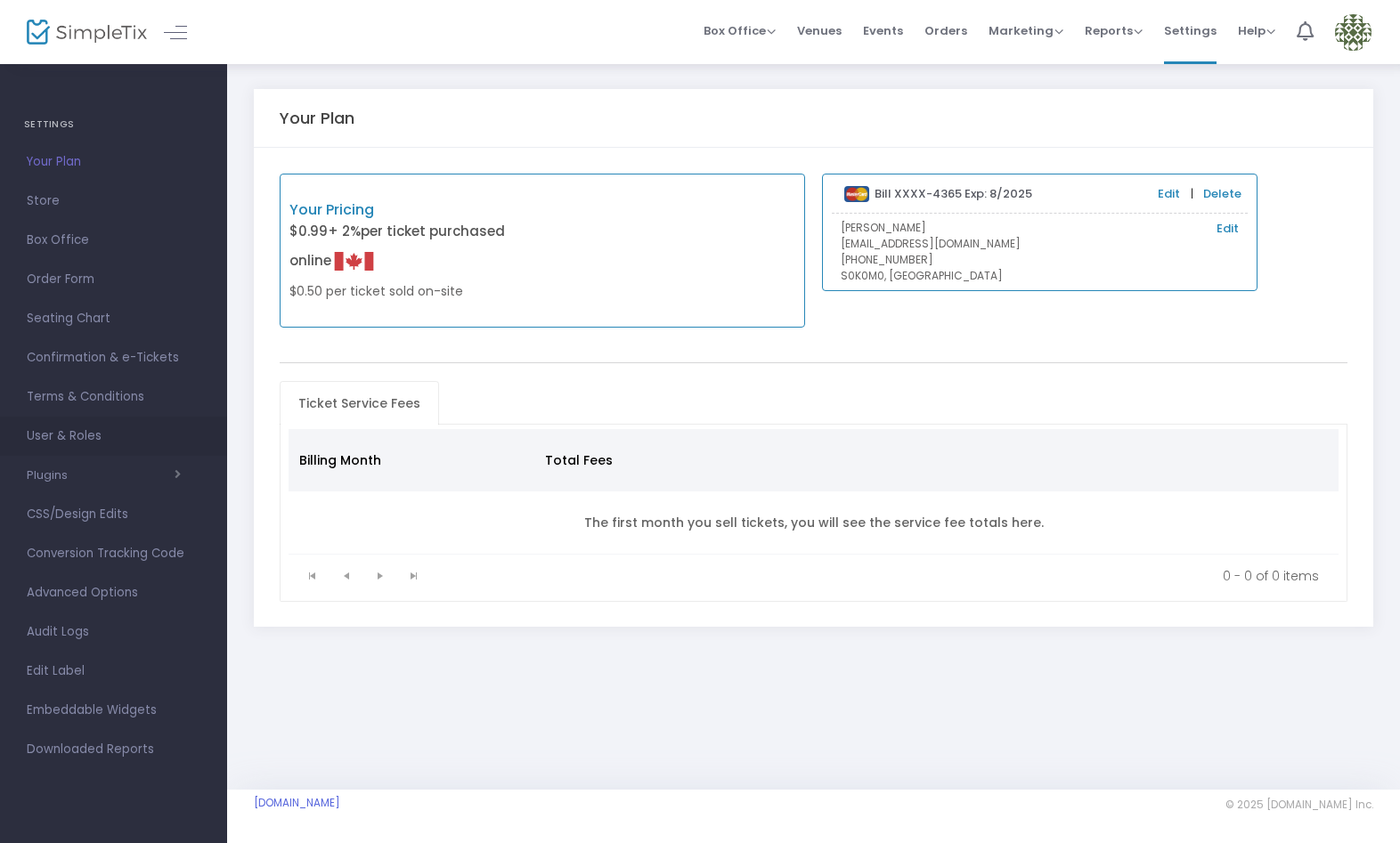
click at [84, 432] on span "User & Roles" at bounding box center [113, 435] width 174 height 23
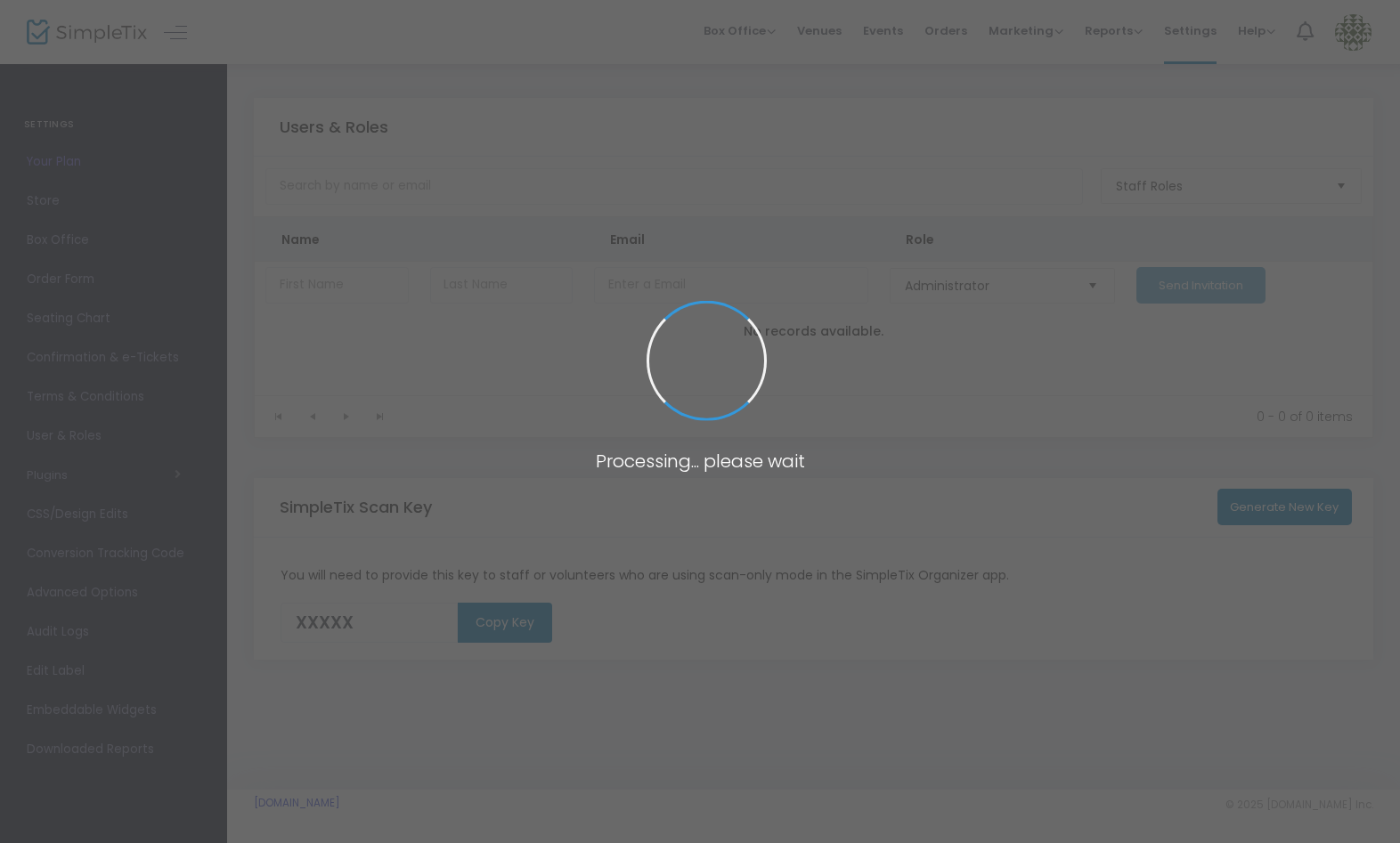
type input "NA912"
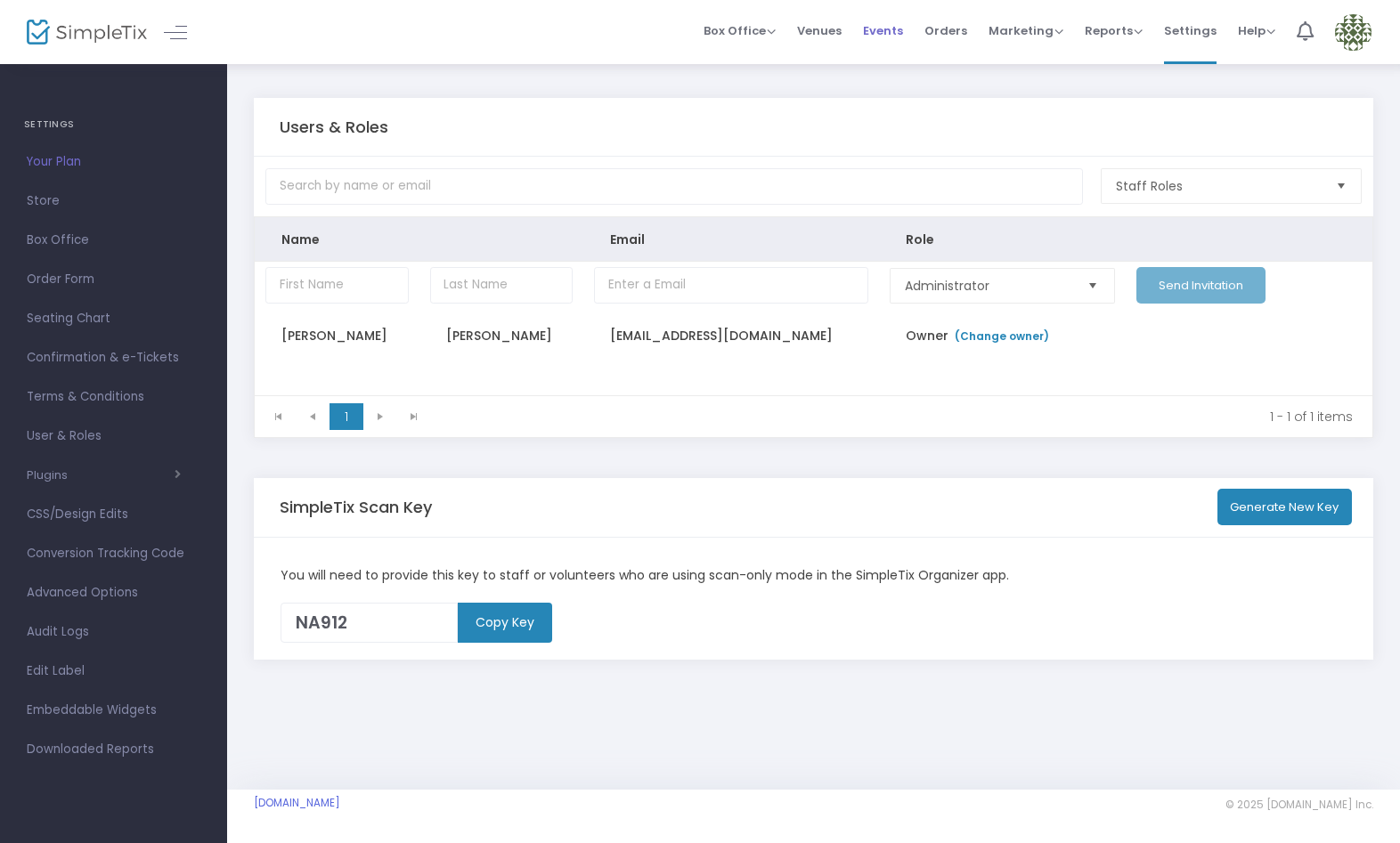
click at [903, 35] on span "Events" at bounding box center [883, 31] width 40 height 46
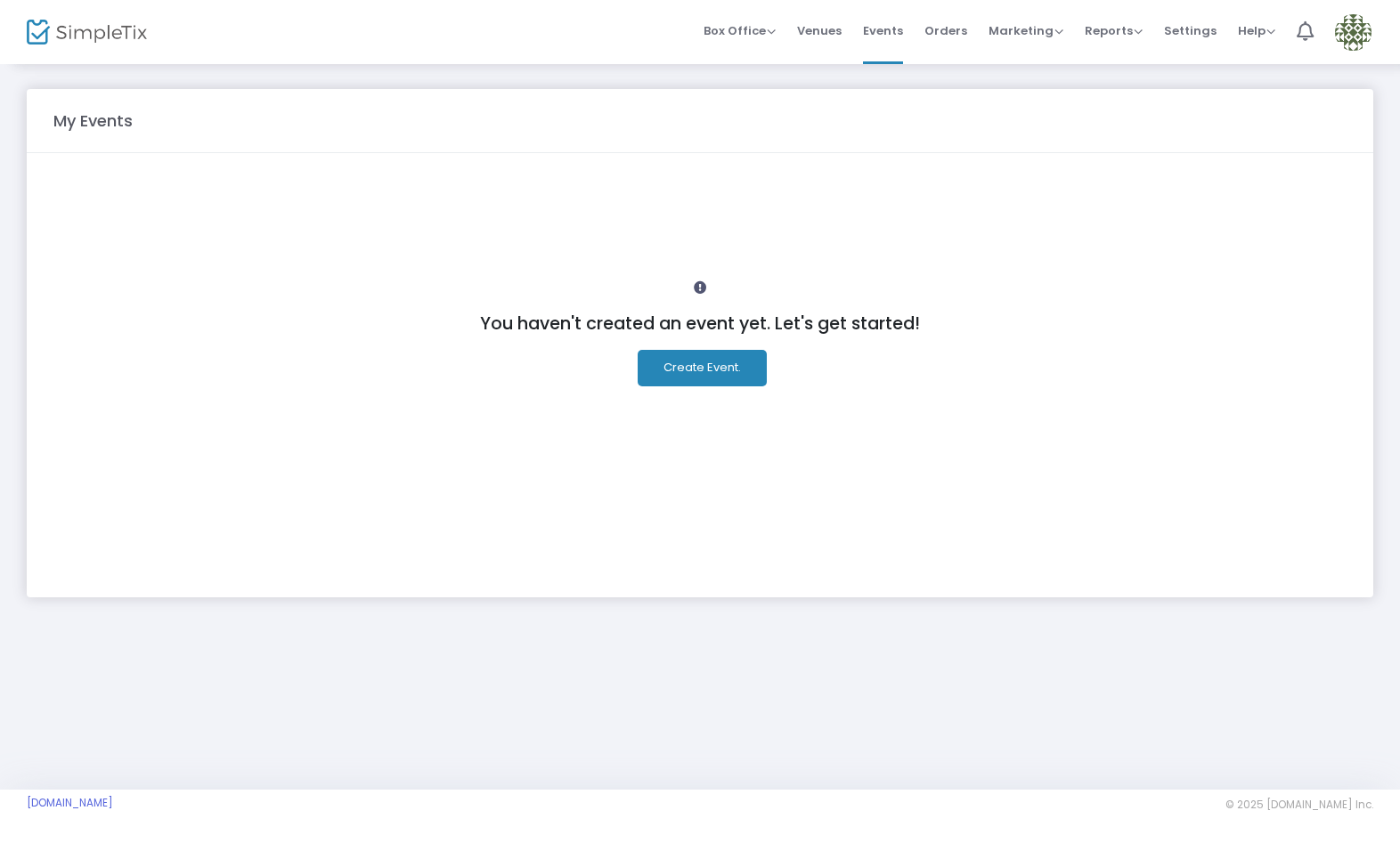
click at [705, 363] on button "Create Event." at bounding box center [702, 368] width 129 height 37
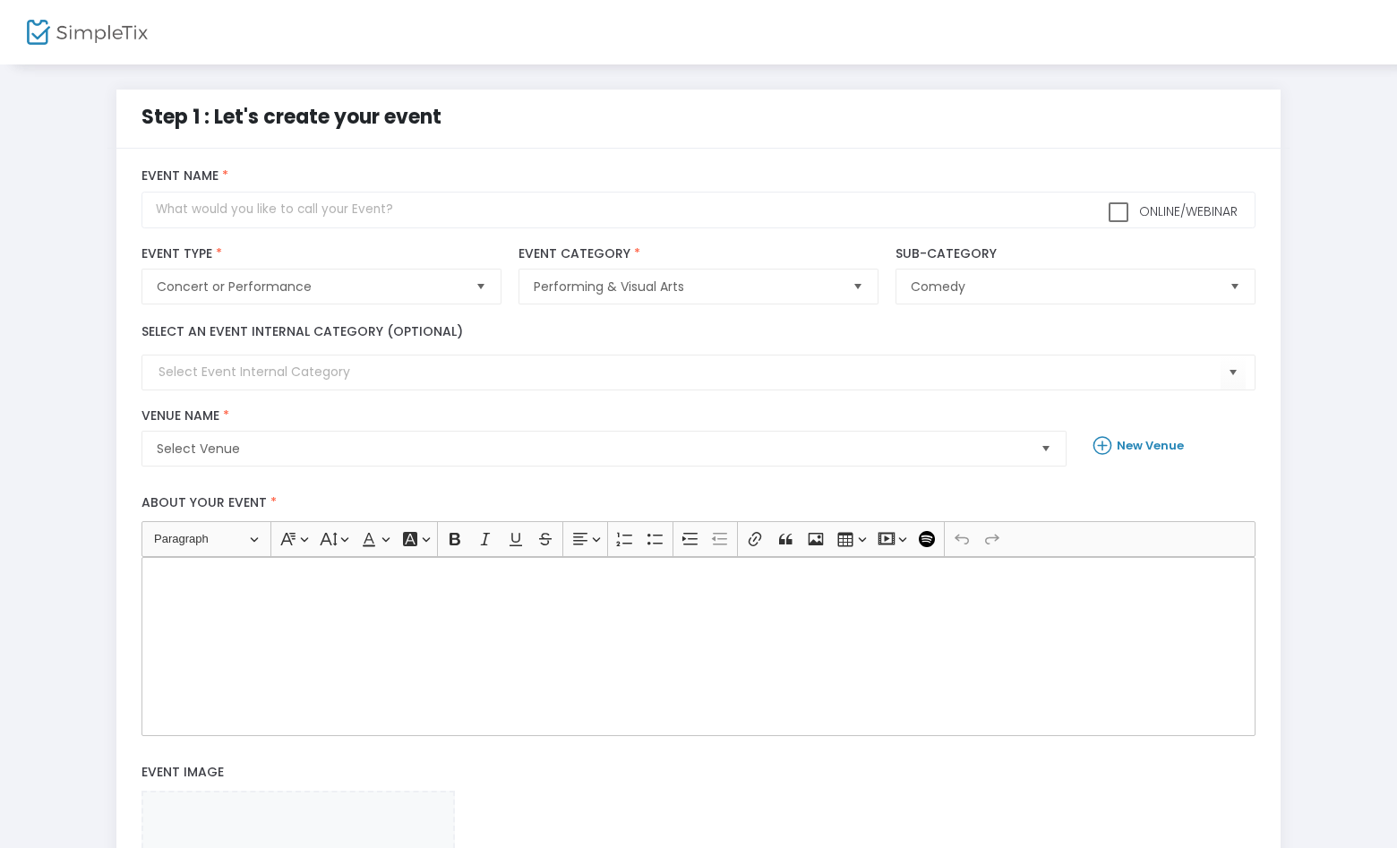
drag, startPoint x: 132, startPoint y: 113, endPoint x: 468, endPoint y: 122, distance: 336.8
click at [468, 122] on div "Step 1 : Let's create your event" at bounding box center [698, 119] width 1182 height 59
